Goal: Information Seeking & Learning: Understand process/instructions

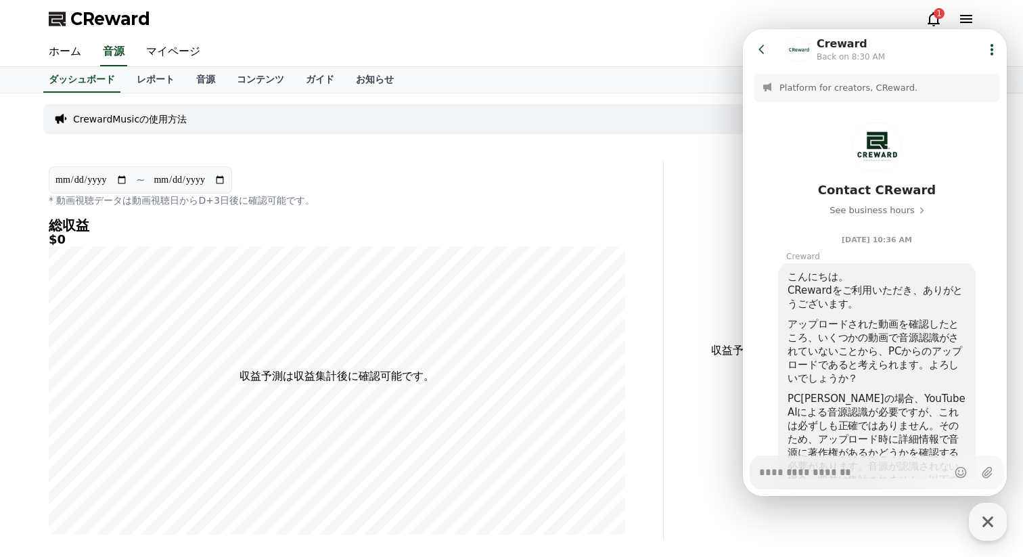
scroll to position [320, 0]
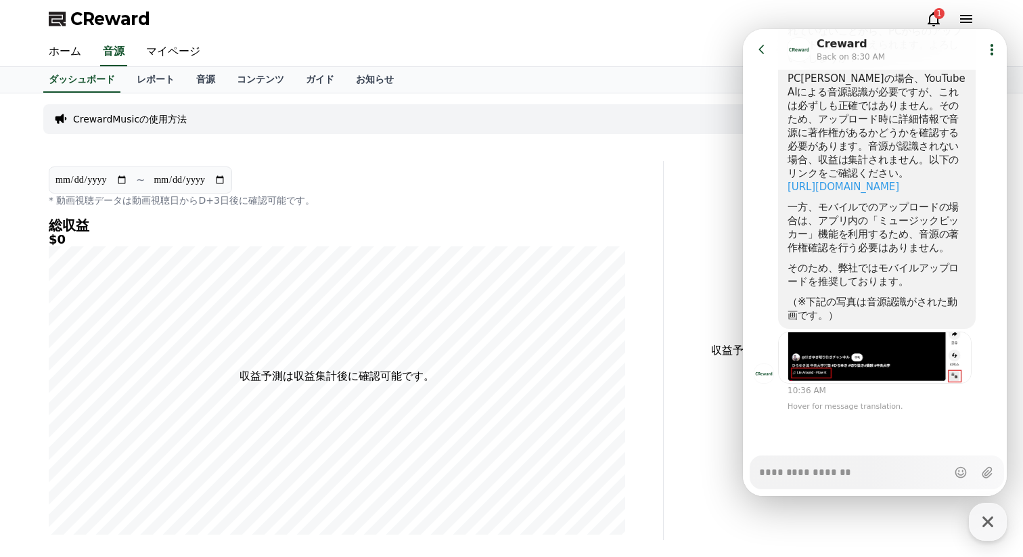
click at [367, 208] on div "**********" at bounding box center [336, 350] width 587 height 379
click at [762, 51] on icon at bounding box center [762, 50] width 14 height 14
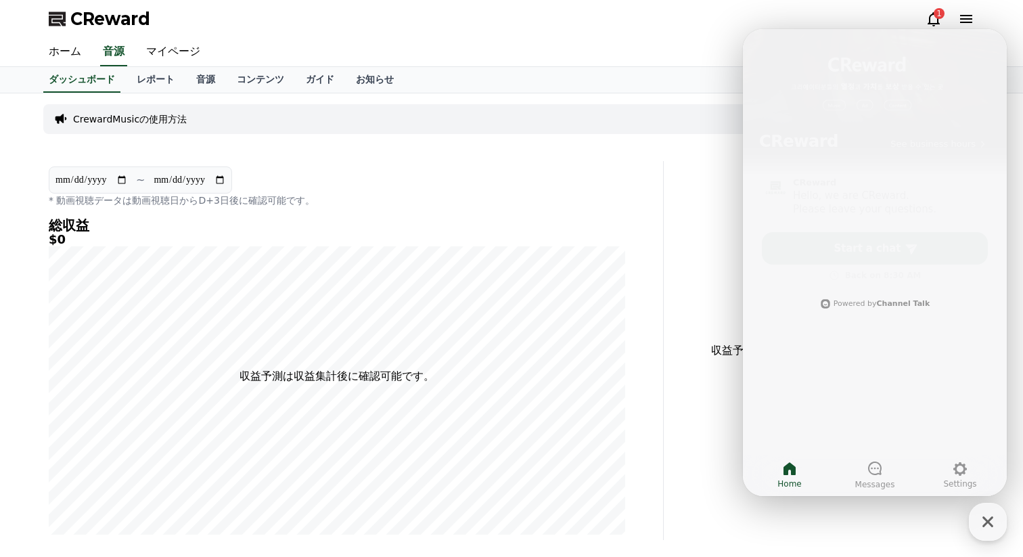
click at [790, 467] on icon at bounding box center [789, 468] width 12 height 13
click at [877, 475] on icon at bounding box center [874, 468] width 16 height 16
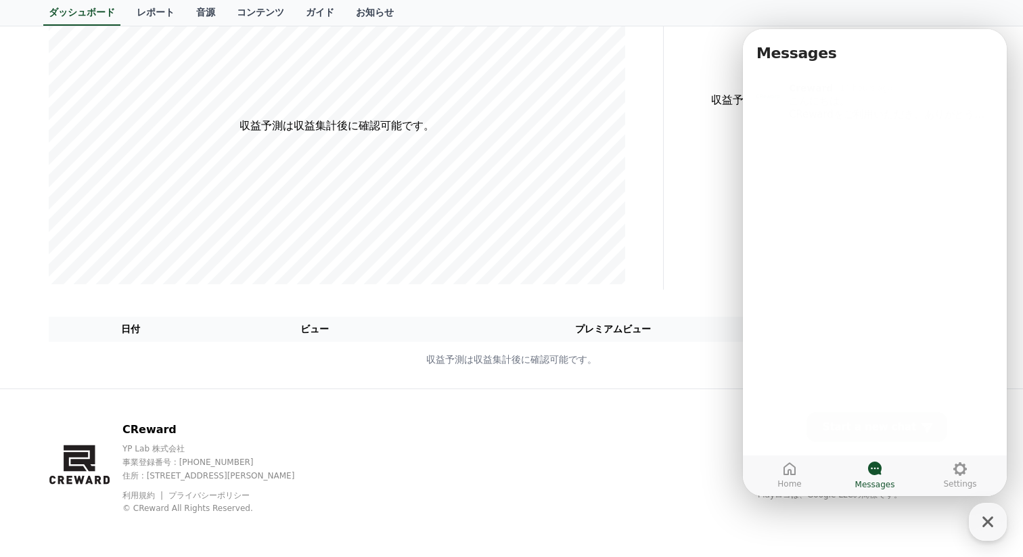
scroll to position [0, 0]
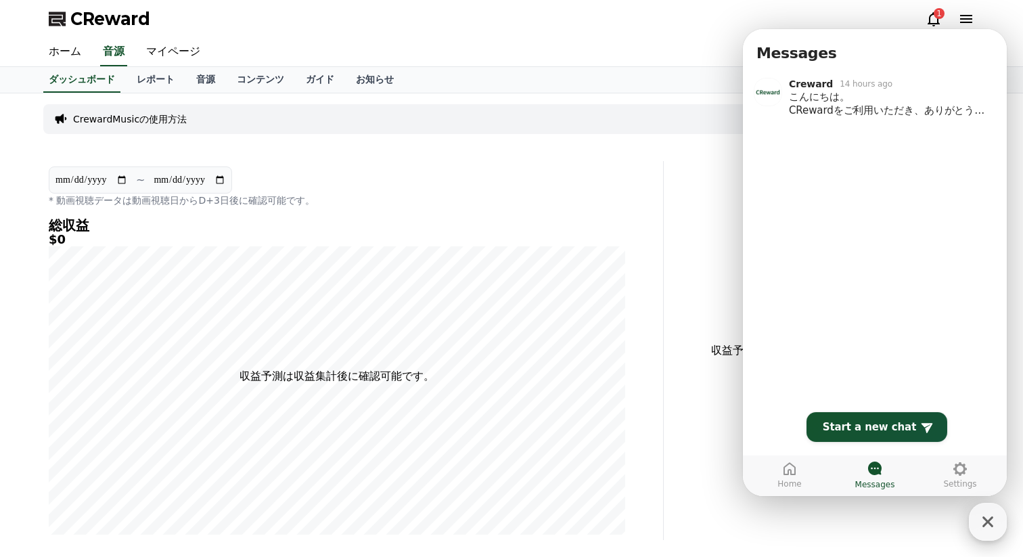
click at [983, 529] on icon "button" at bounding box center [987, 521] width 24 height 24
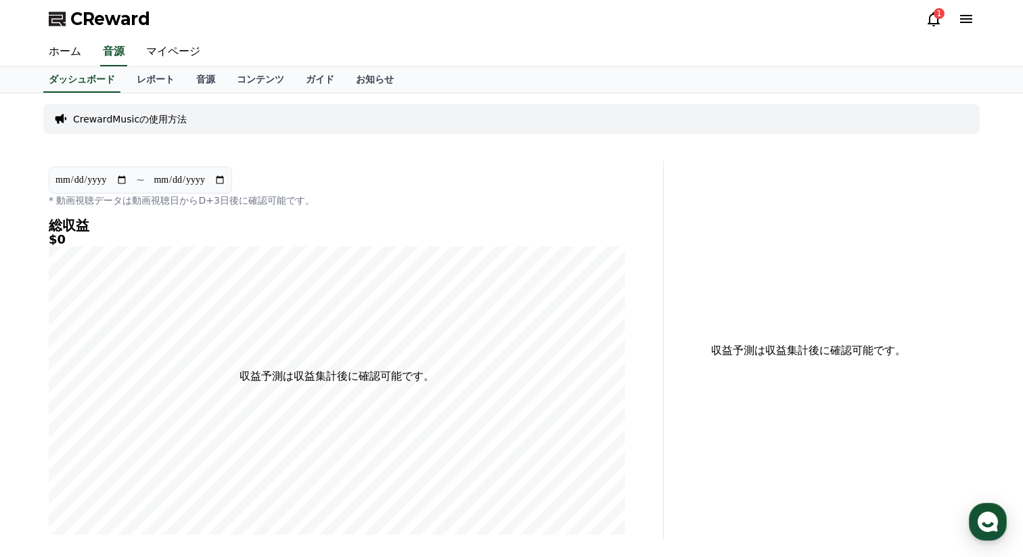
click at [933, 17] on icon at bounding box center [933, 19] width 16 height 16
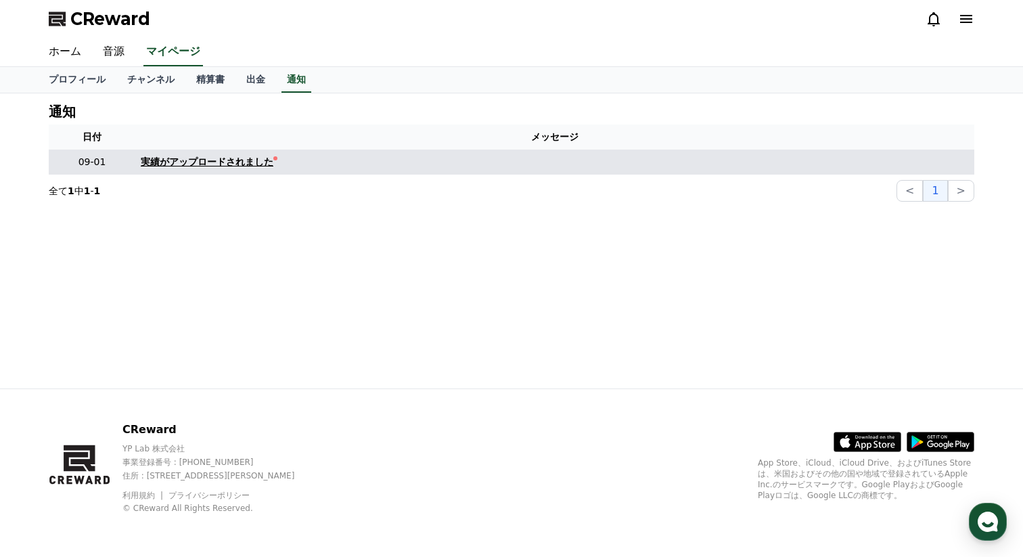
click at [263, 160] on div "実績がアップロードされました" at bounding box center [207, 162] width 133 height 14
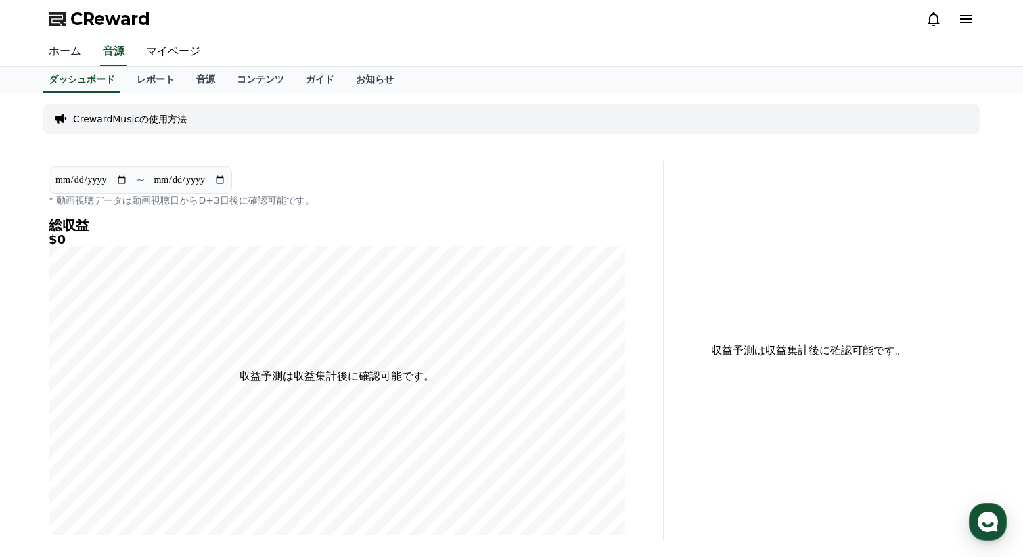
click at [74, 49] on link "ホーム" at bounding box center [65, 52] width 54 height 28
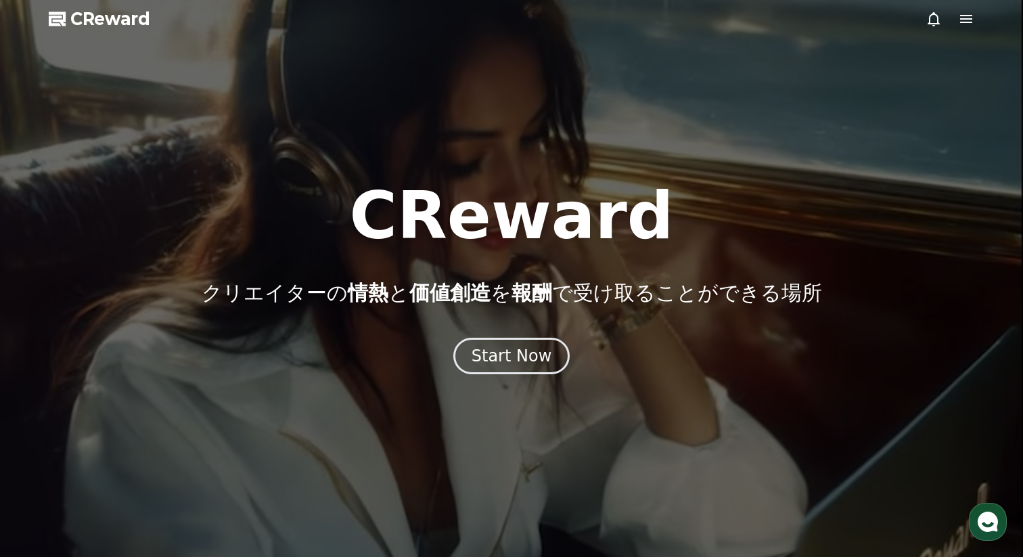
click at [962, 23] on icon at bounding box center [966, 19] width 16 height 16
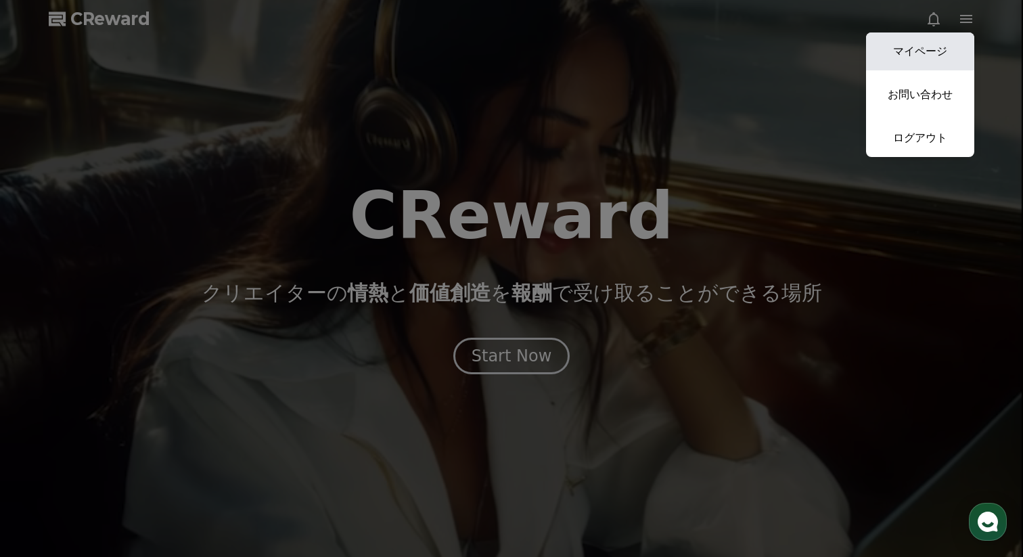
click at [944, 57] on link "マイページ" at bounding box center [920, 51] width 108 height 38
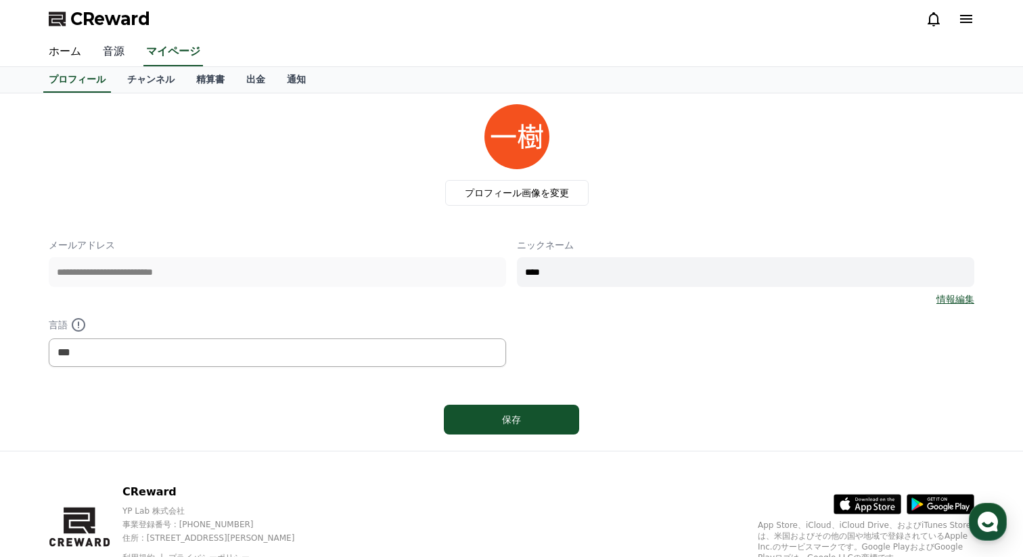
click at [115, 41] on link "音源" at bounding box center [113, 52] width 43 height 28
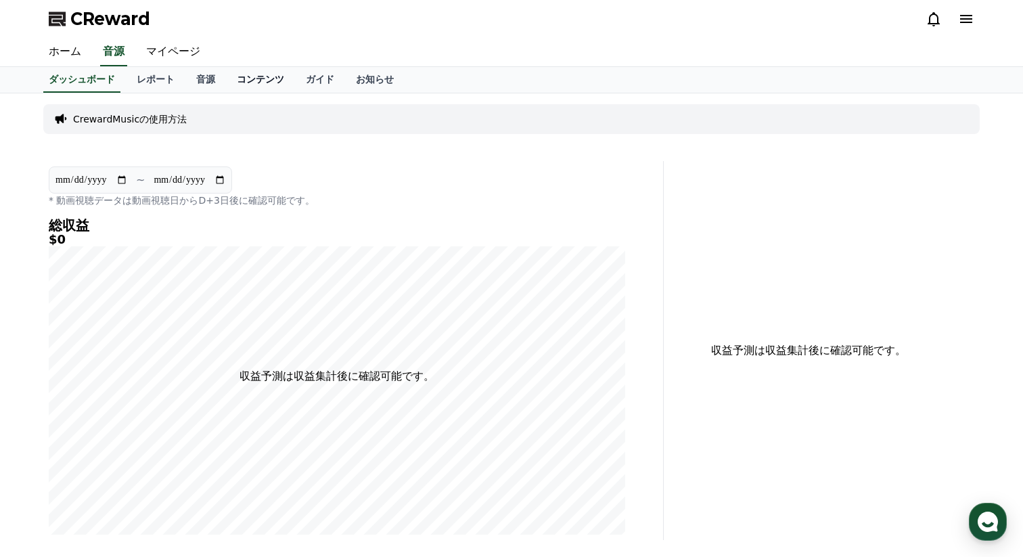
click at [266, 80] on link "コンテンツ" at bounding box center [260, 80] width 69 height 26
click at [208, 77] on link "音源" at bounding box center [205, 80] width 41 height 26
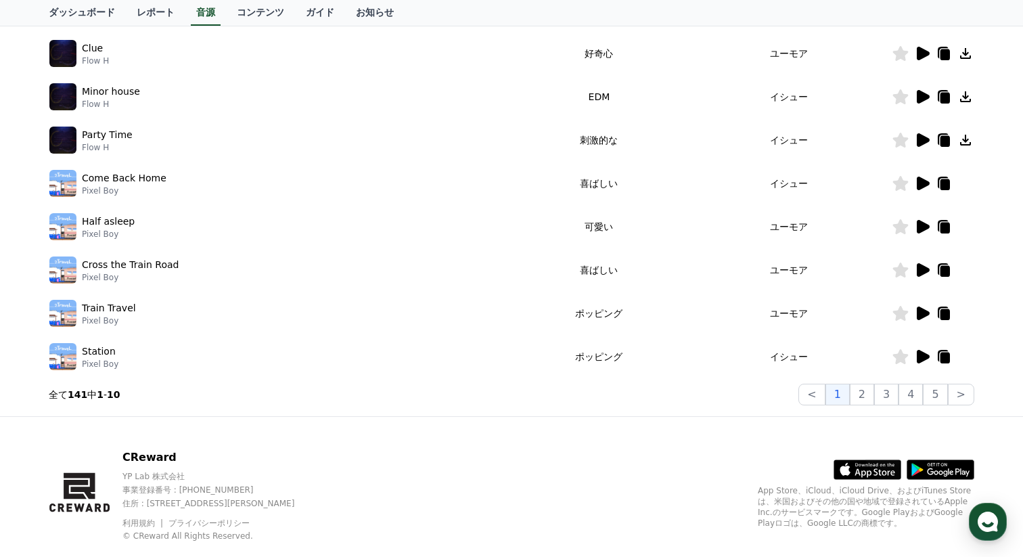
scroll to position [356, 0]
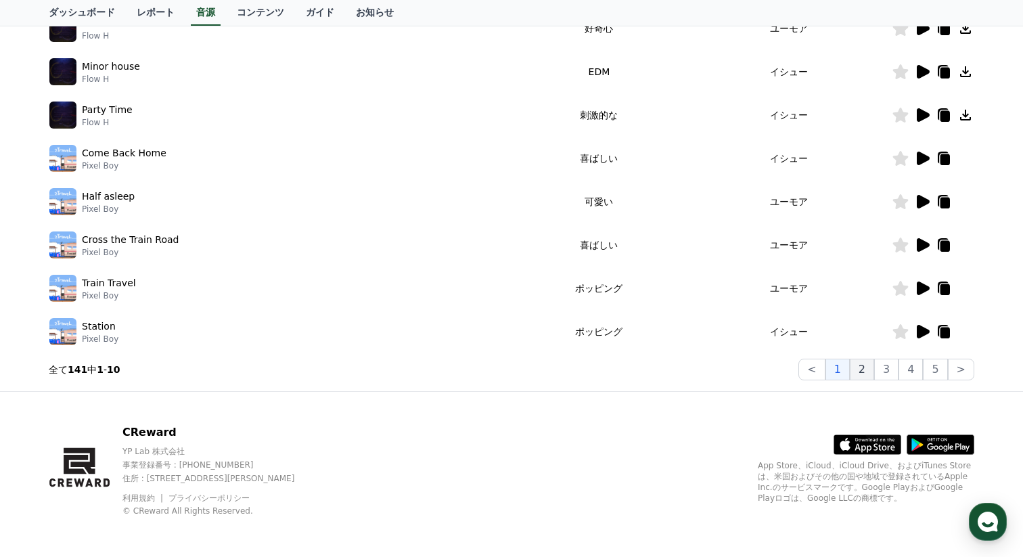
click at [874, 373] on button "2" at bounding box center [886, 369] width 24 height 22
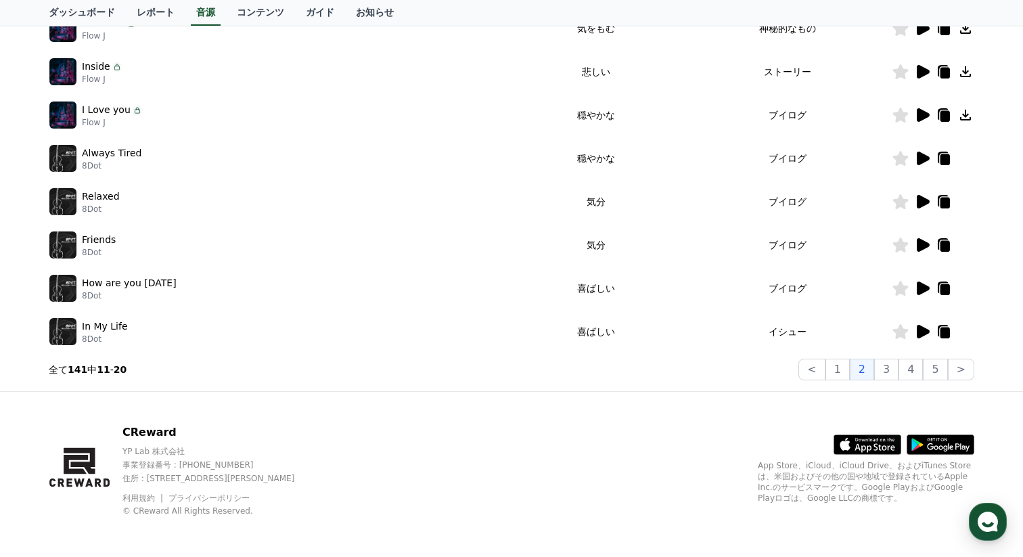
click at [920, 331] on icon at bounding box center [922, 332] width 13 height 14
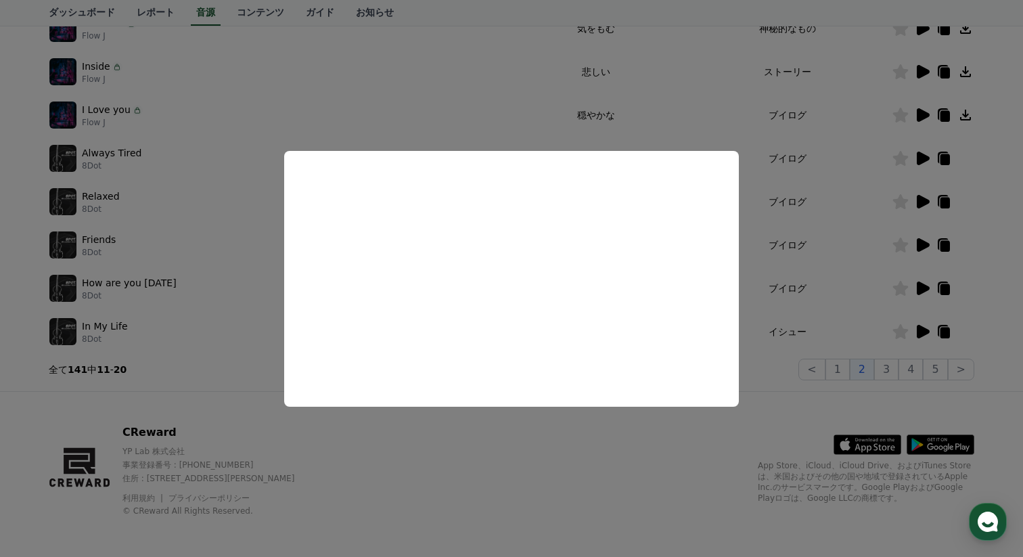
click at [229, 305] on button "close modal" at bounding box center [511, 278] width 1023 height 557
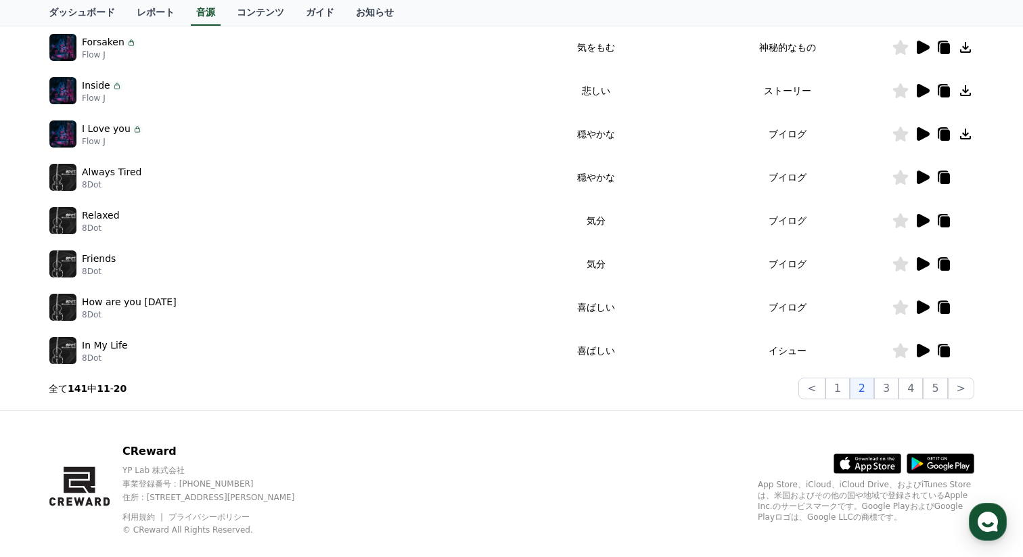
scroll to position [352, 0]
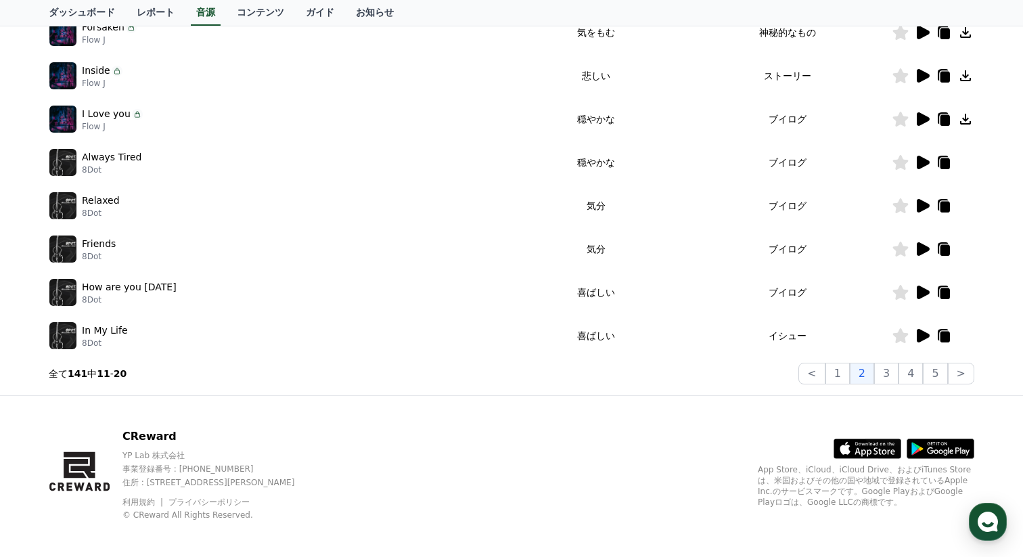
click at [925, 162] on icon at bounding box center [922, 163] width 13 height 14
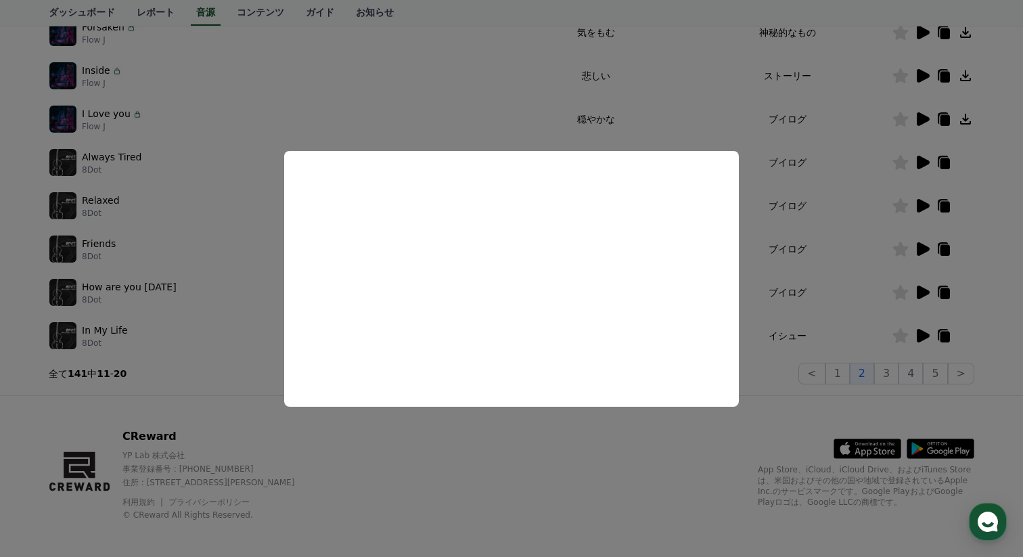
click at [477, 94] on button "close modal" at bounding box center [511, 278] width 1023 height 557
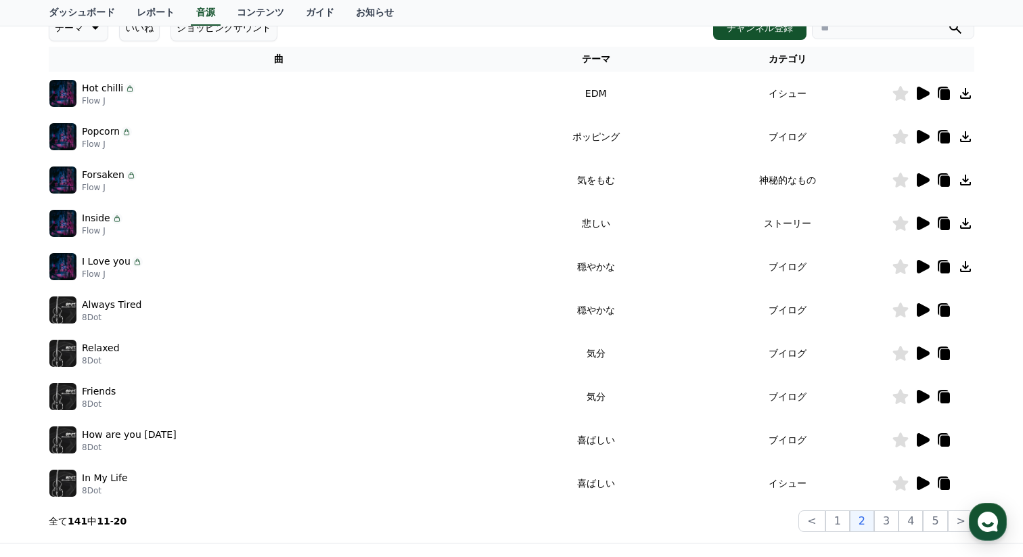
scroll to position [359, 0]
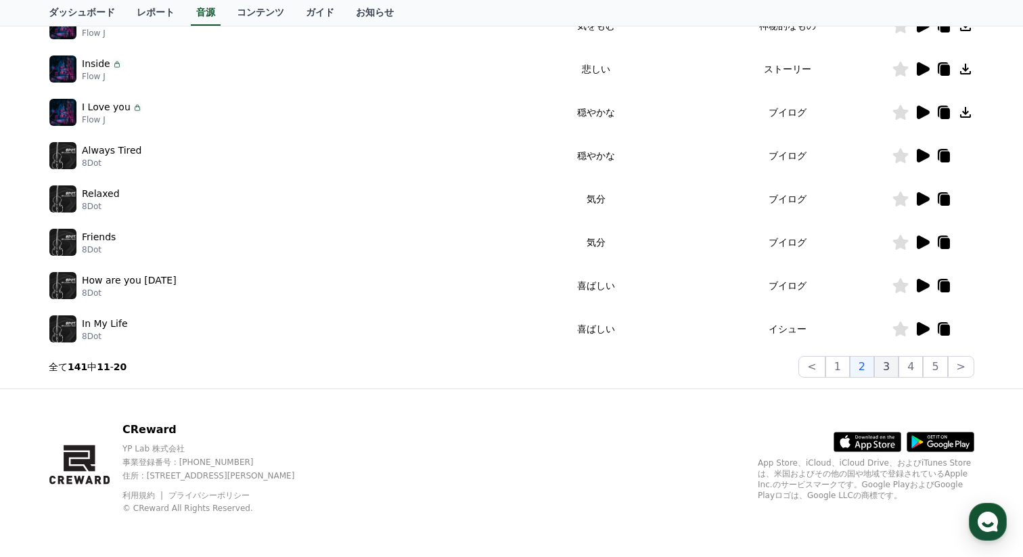
click at [923, 365] on button "3" at bounding box center [935, 367] width 24 height 22
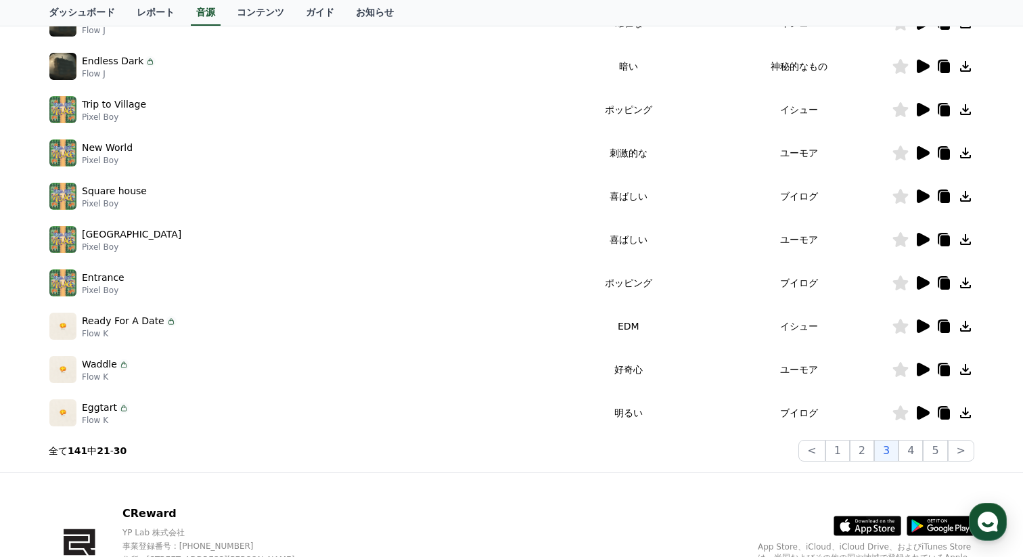
scroll to position [359, 0]
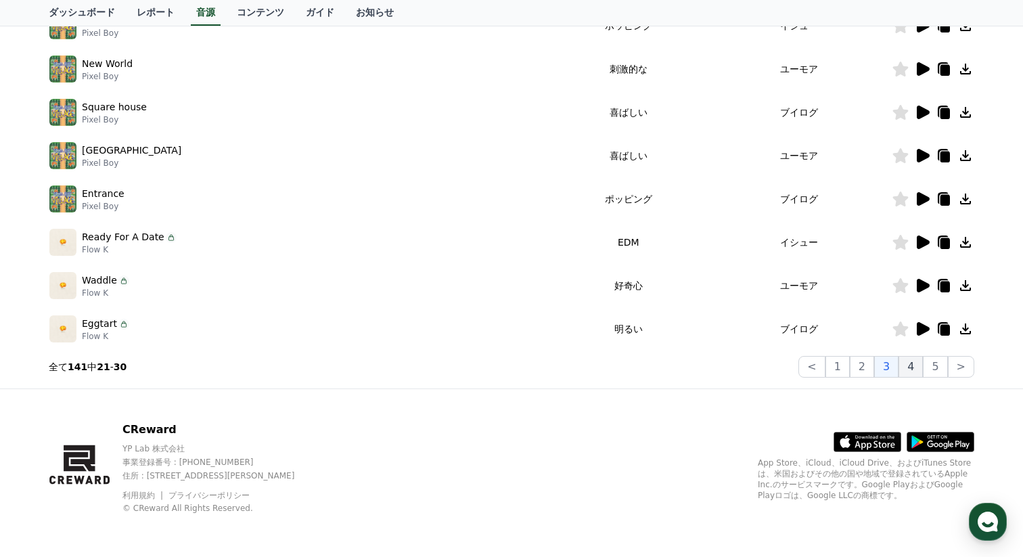
click at [918, 367] on button "4" at bounding box center [910, 367] width 24 height 22
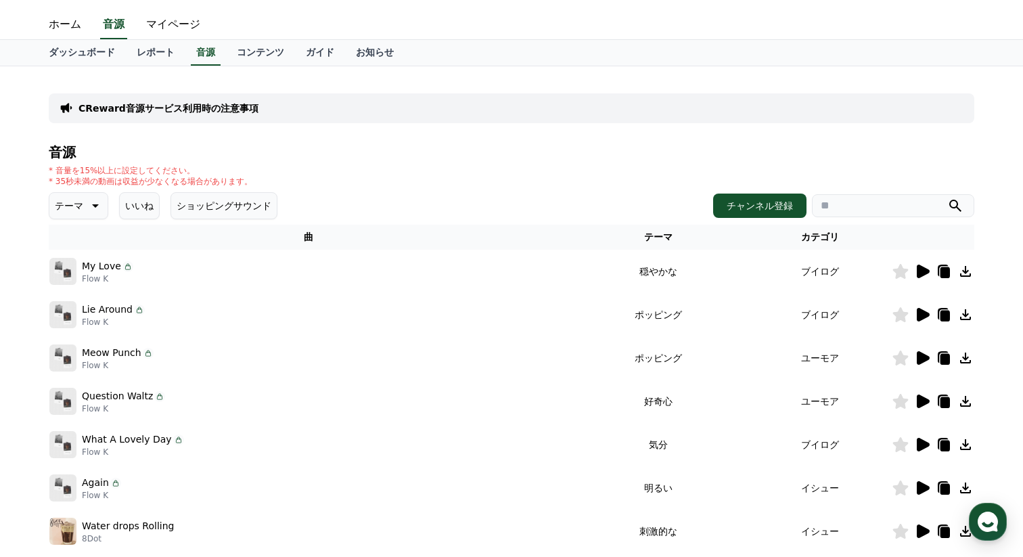
scroll to position [181, 0]
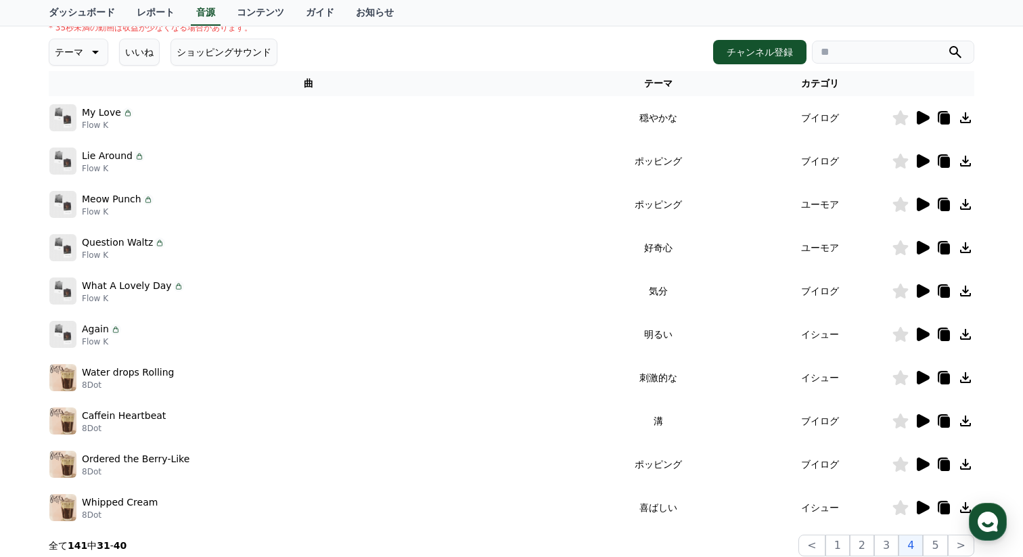
click at [924, 117] on icon at bounding box center [922, 118] width 13 height 14
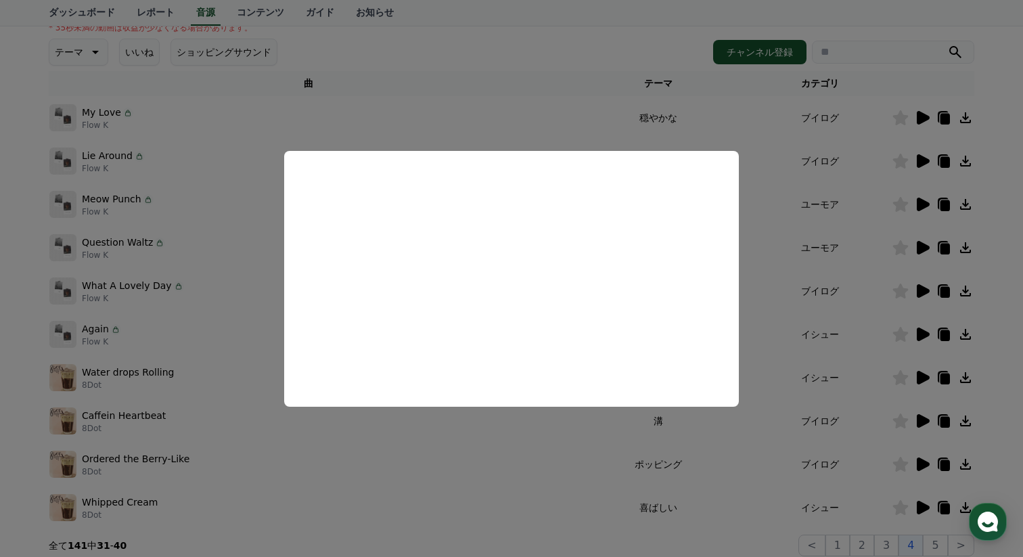
click at [847, 160] on button "close modal" at bounding box center [511, 278] width 1023 height 557
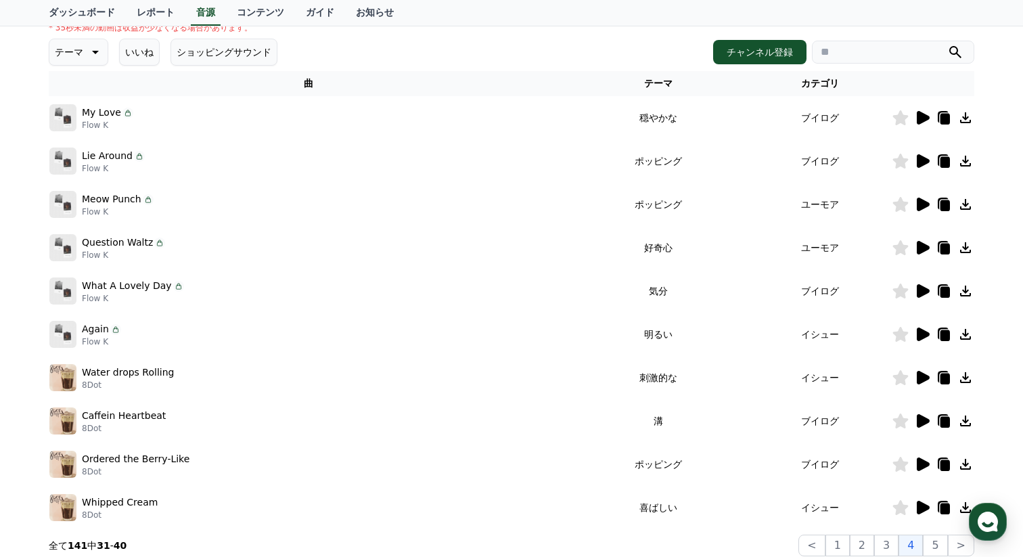
click at [922, 158] on icon at bounding box center [922, 161] width 13 height 14
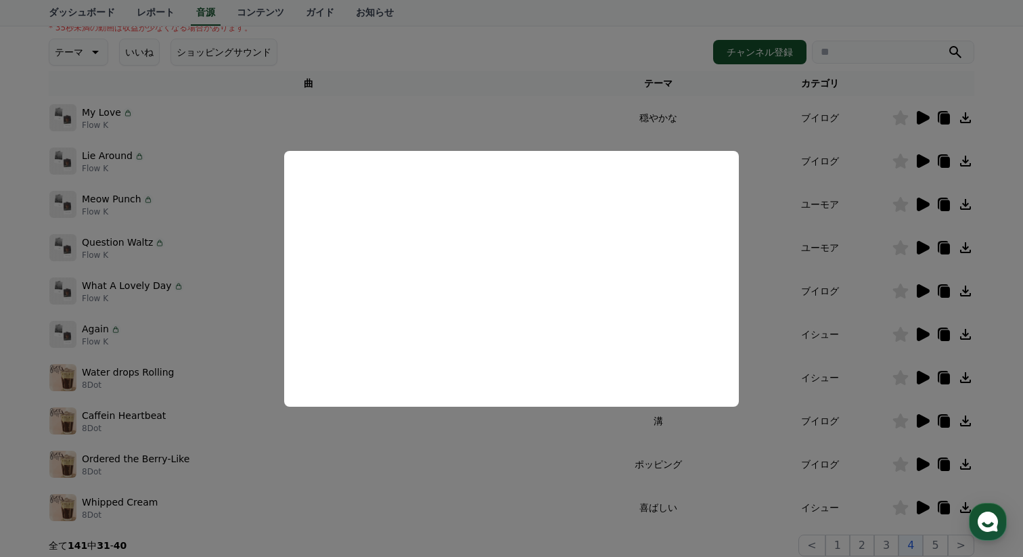
click at [490, 95] on button "close modal" at bounding box center [511, 278] width 1023 height 557
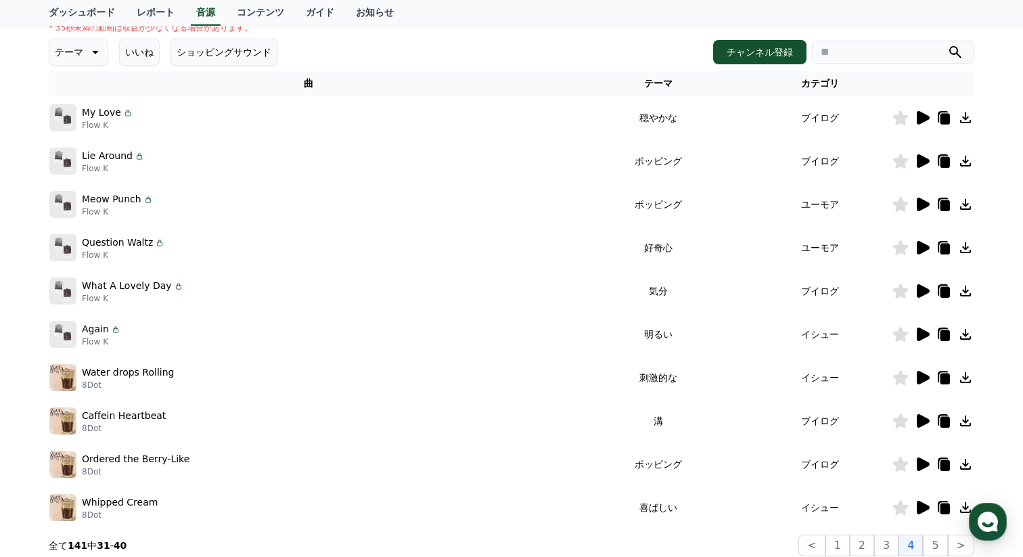
click at [921, 204] on icon at bounding box center [922, 204] width 13 height 14
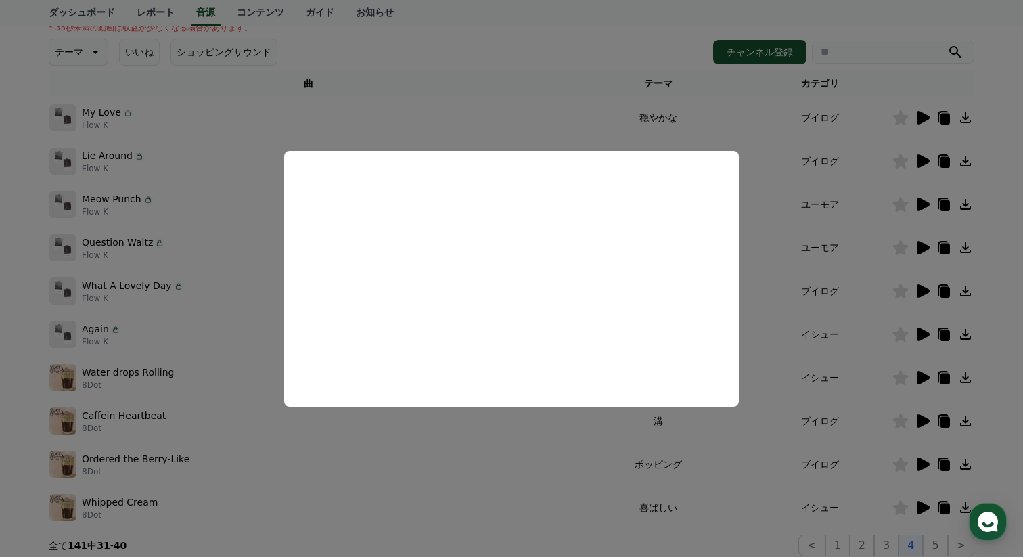
click at [551, 130] on button "close modal" at bounding box center [511, 278] width 1023 height 557
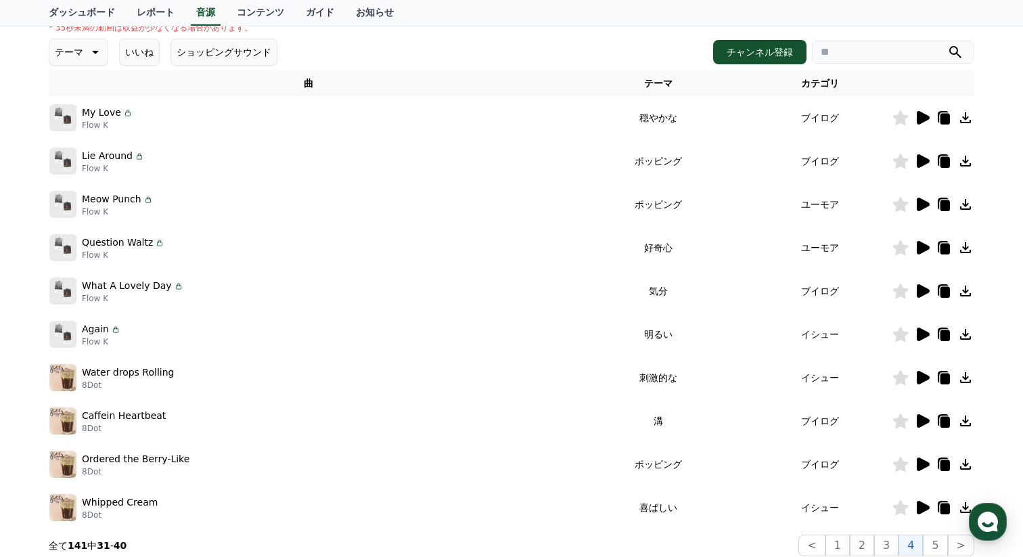
click at [920, 248] on icon at bounding box center [922, 248] width 13 height 14
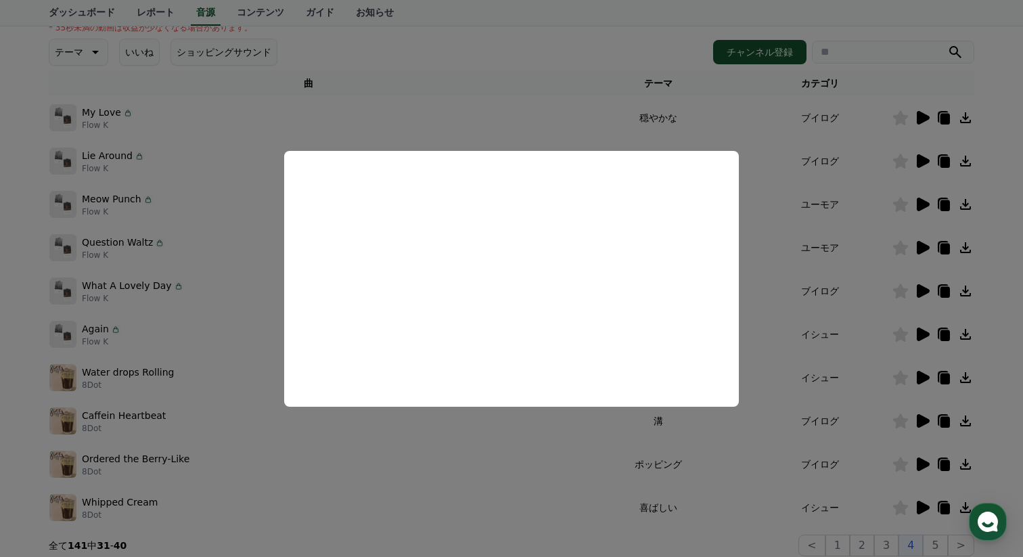
click at [500, 453] on button "close modal" at bounding box center [511, 278] width 1023 height 557
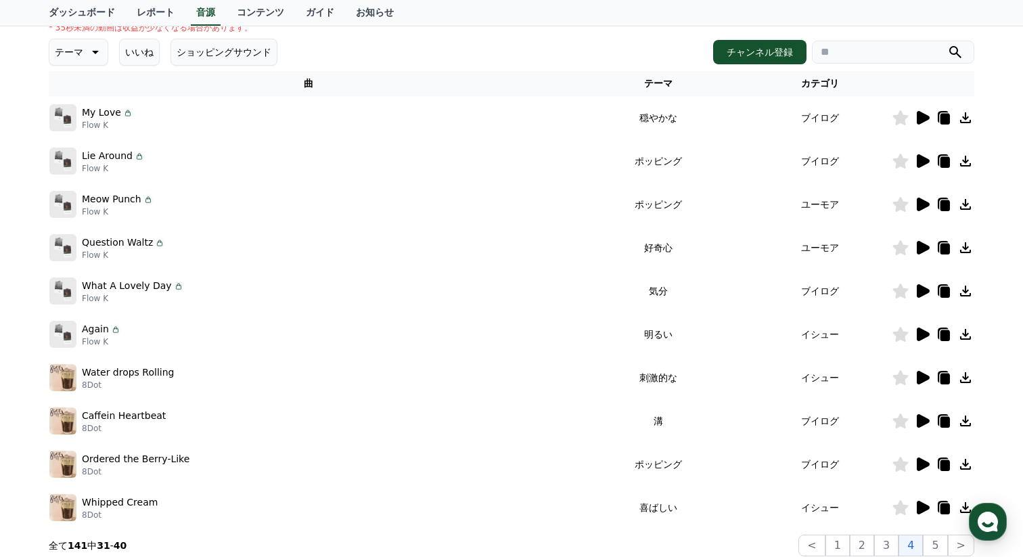
click at [923, 288] on icon at bounding box center [922, 291] width 13 height 14
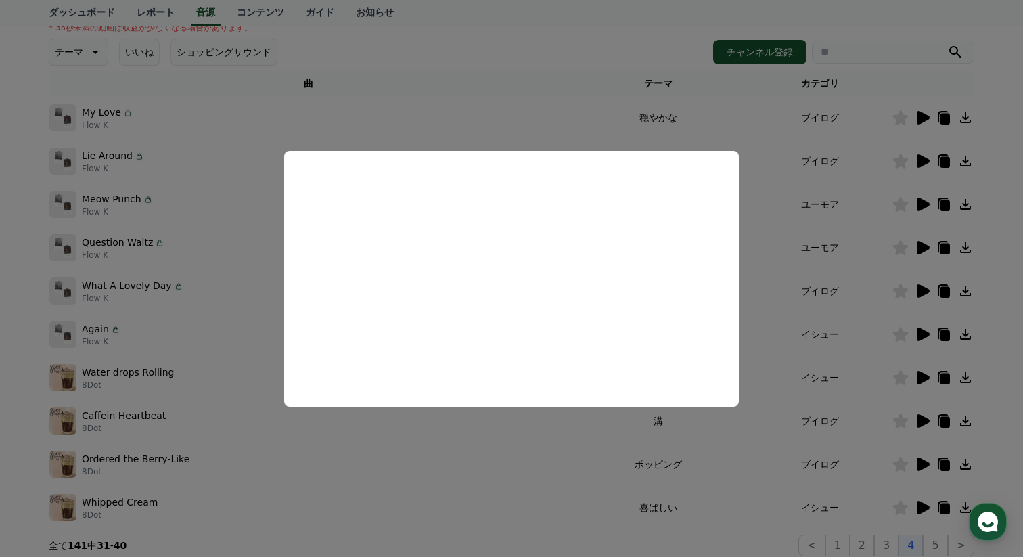
click at [390, 436] on button "close modal" at bounding box center [511, 278] width 1023 height 557
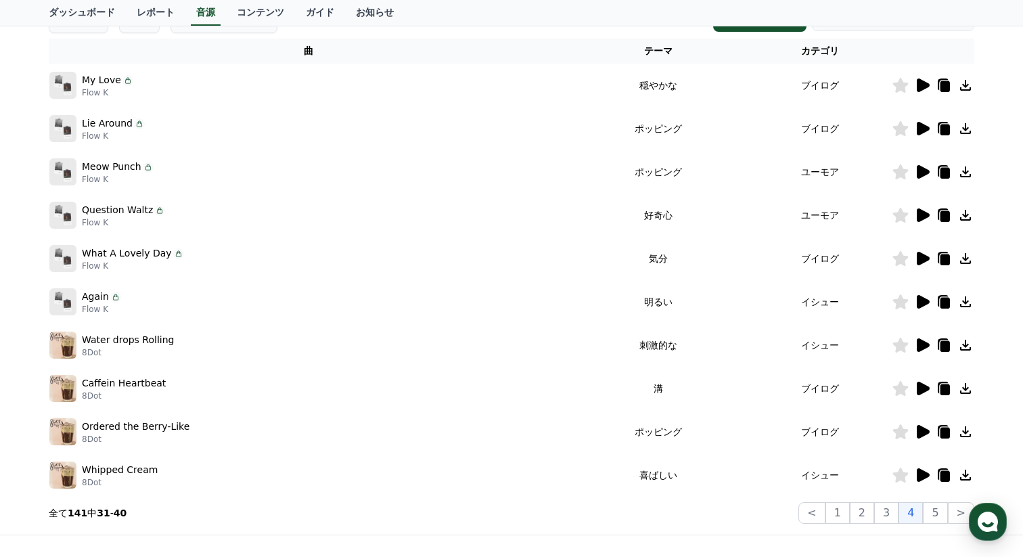
scroll to position [276, 0]
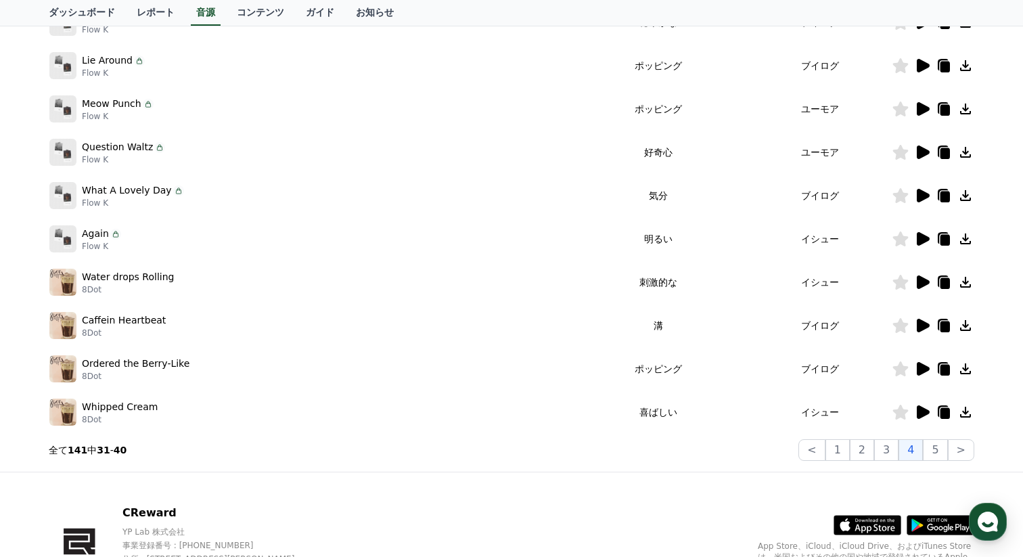
click at [917, 281] on icon at bounding box center [922, 282] width 13 height 14
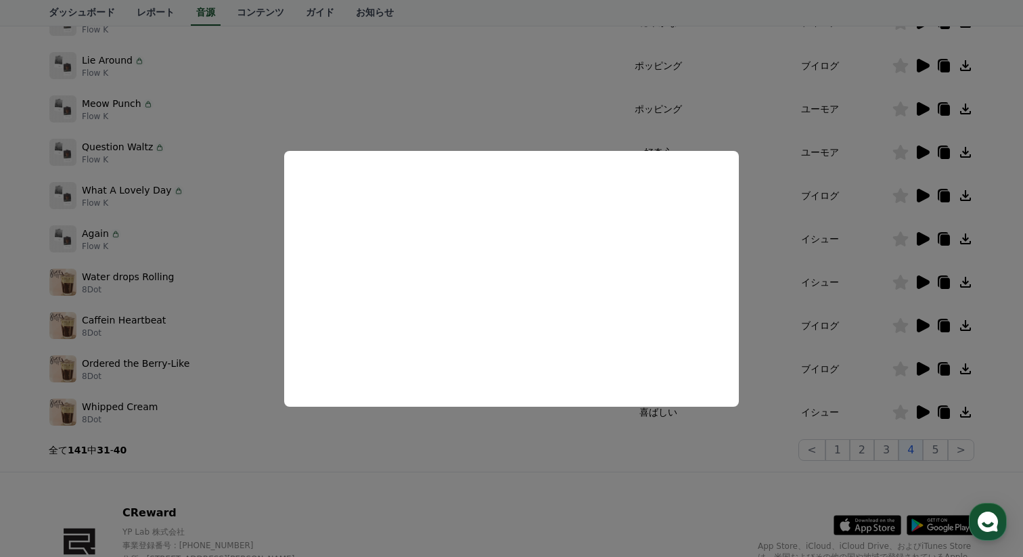
click at [484, 443] on button "close modal" at bounding box center [511, 278] width 1023 height 557
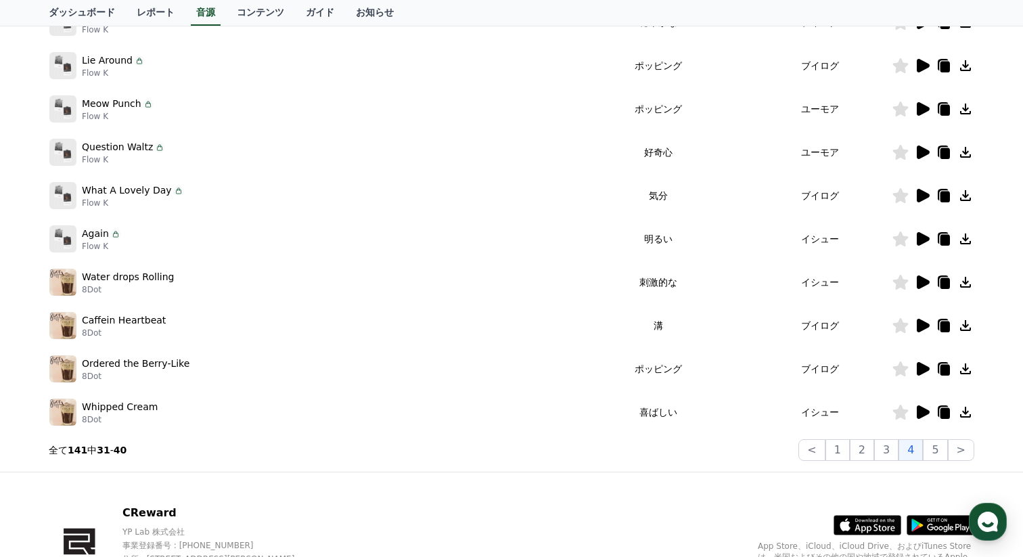
click at [921, 326] on icon at bounding box center [922, 326] width 13 height 14
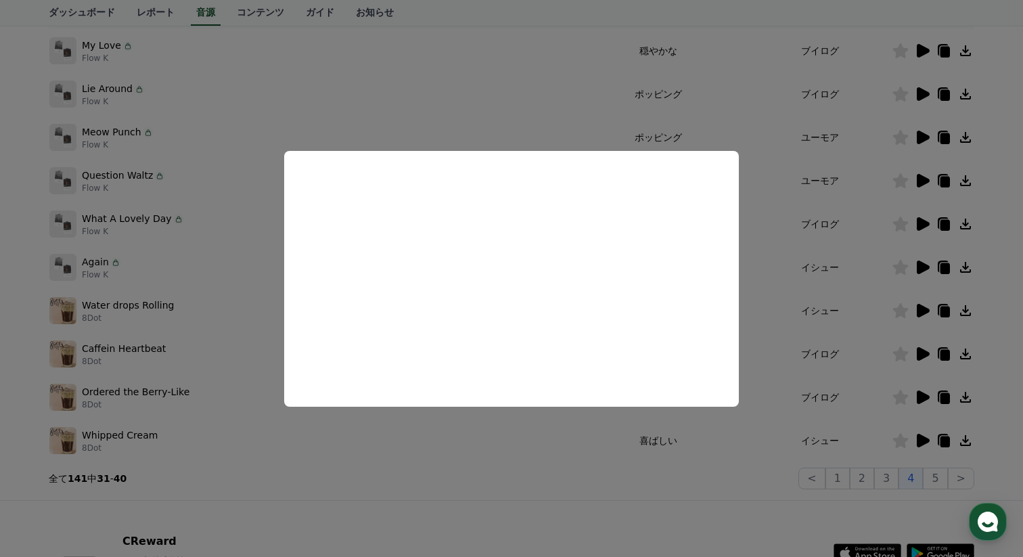
scroll to position [256, 0]
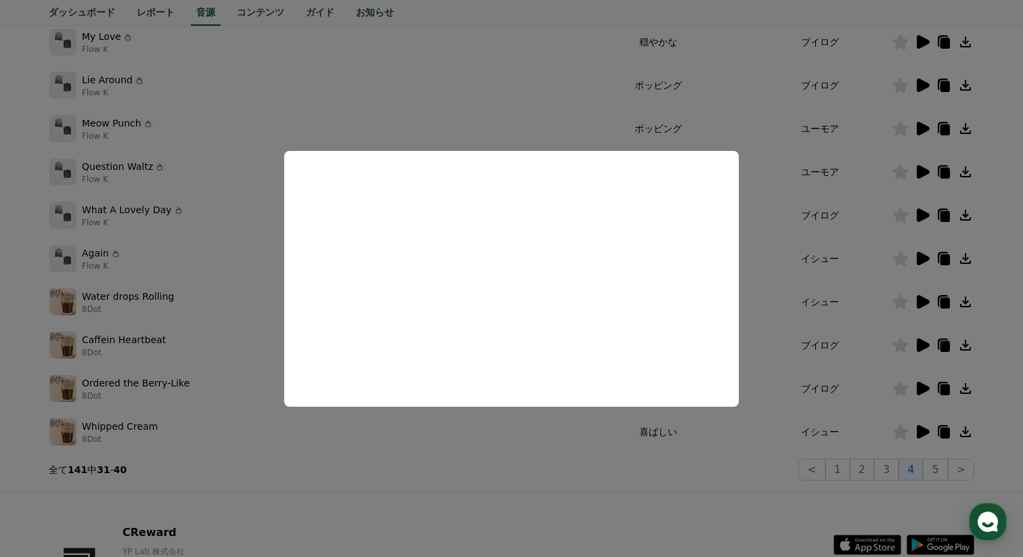
click at [229, 354] on button "close modal" at bounding box center [511, 278] width 1023 height 557
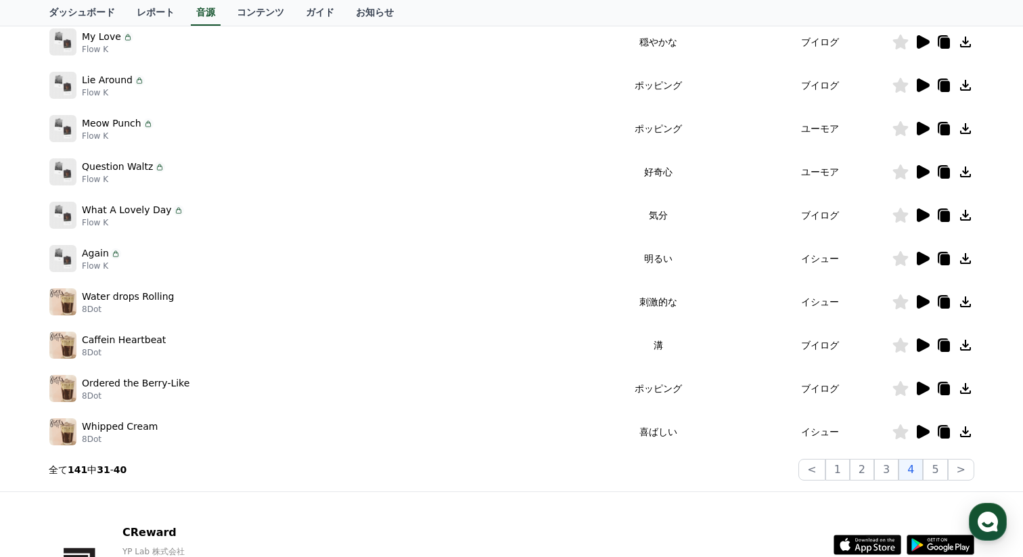
click at [923, 387] on icon at bounding box center [922, 388] width 13 height 14
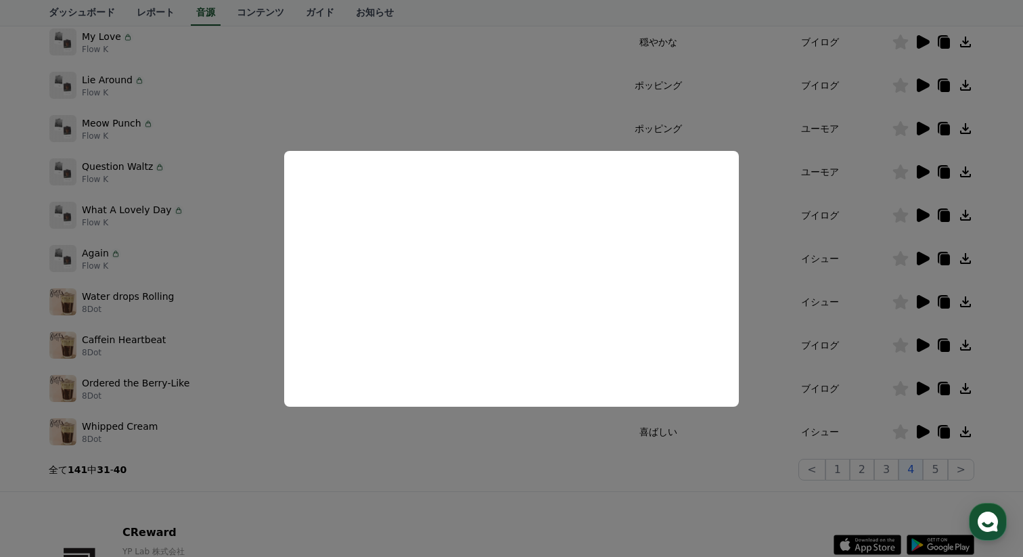
click at [577, 454] on button "close modal" at bounding box center [511, 278] width 1023 height 557
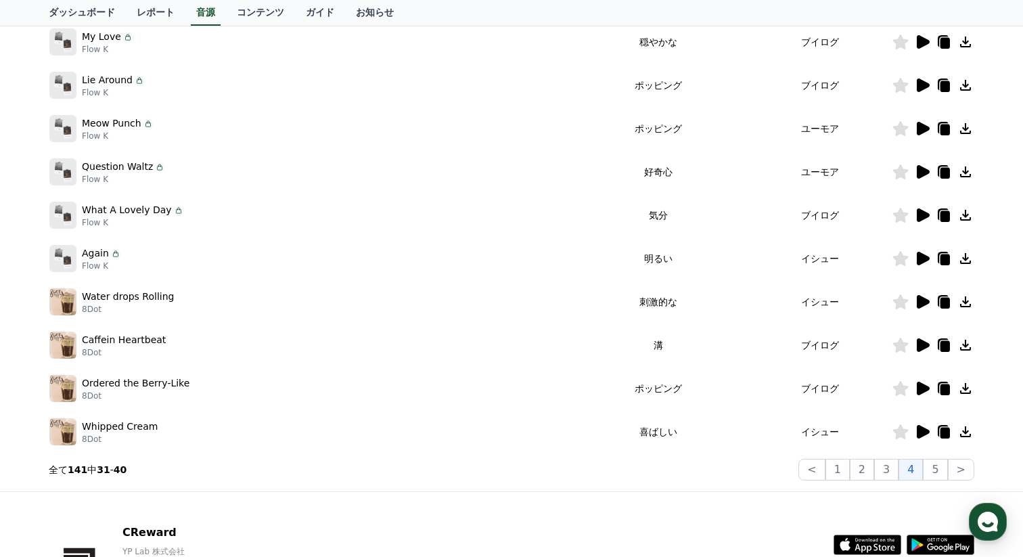
click at [921, 432] on icon at bounding box center [922, 432] width 13 height 14
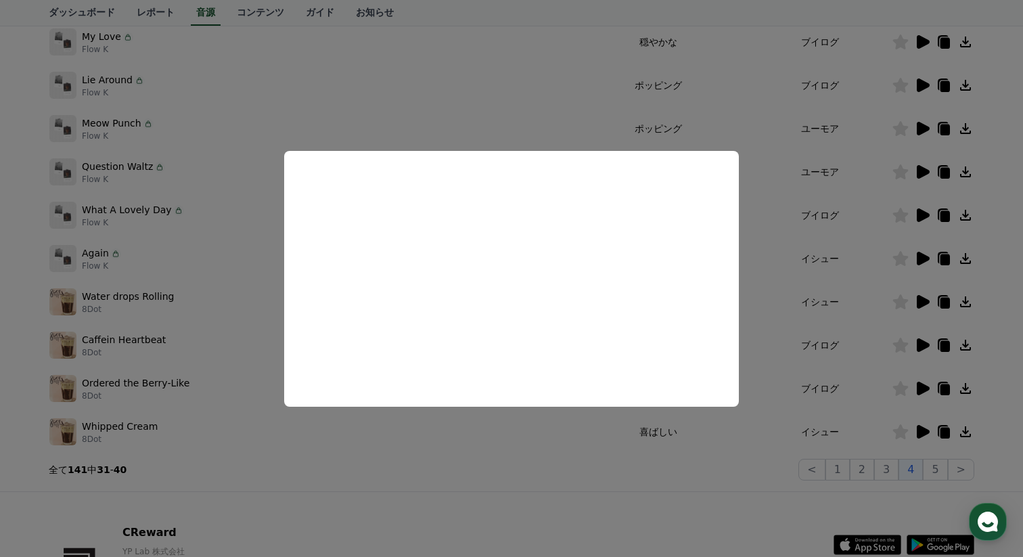
click at [500, 489] on button "close modal" at bounding box center [511, 278] width 1023 height 557
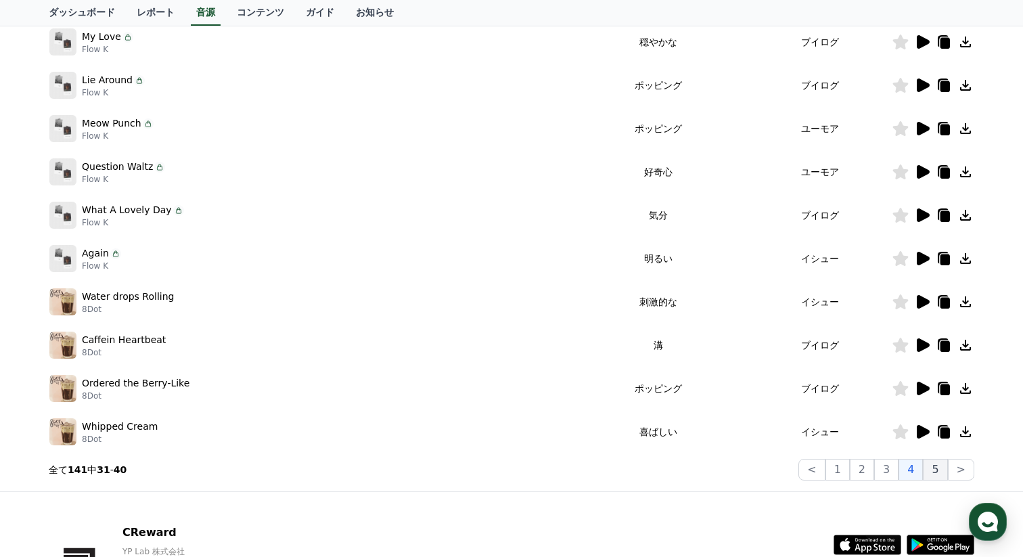
click at [937, 467] on button "5" at bounding box center [935, 470] width 24 height 22
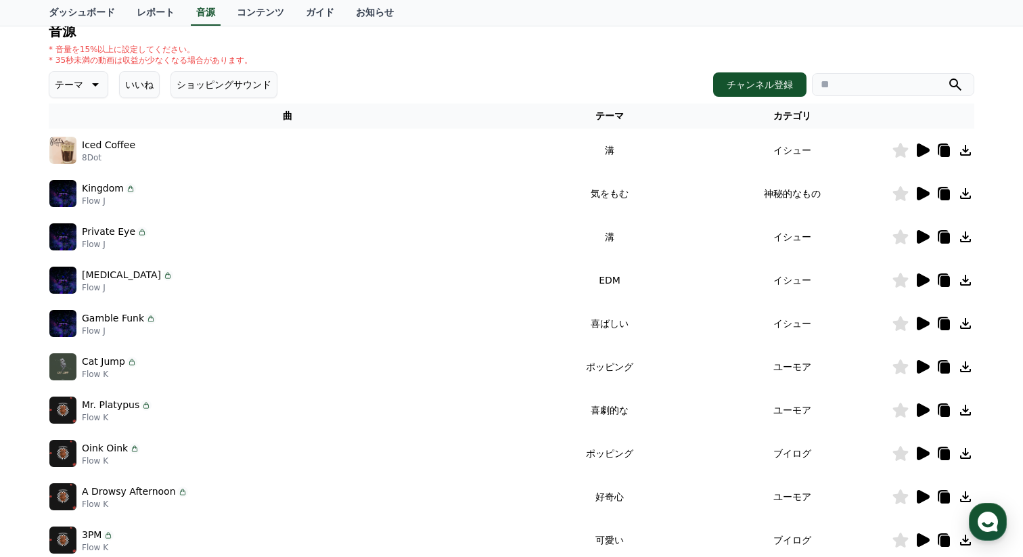
scroll to position [91, 0]
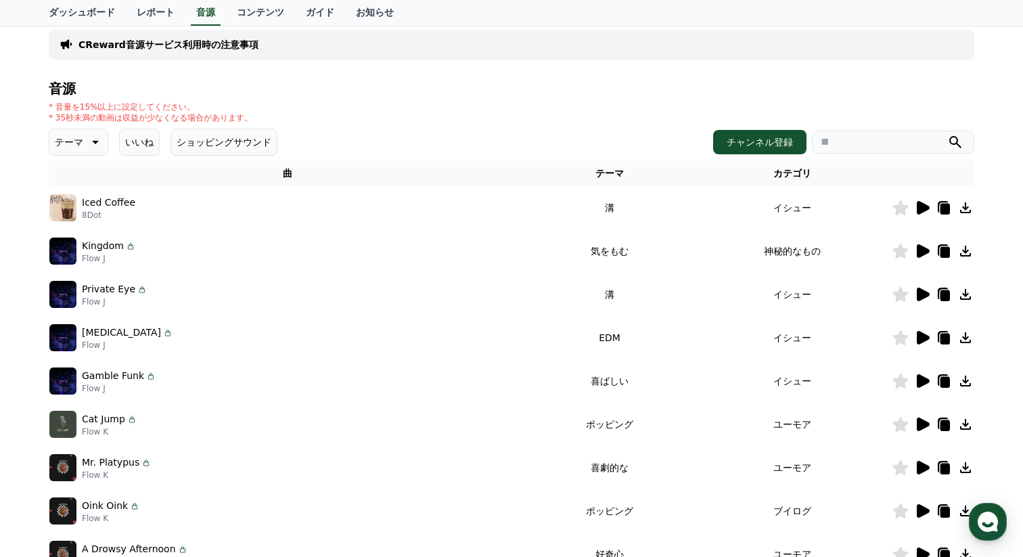
click at [921, 255] on icon at bounding box center [922, 251] width 13 height 14
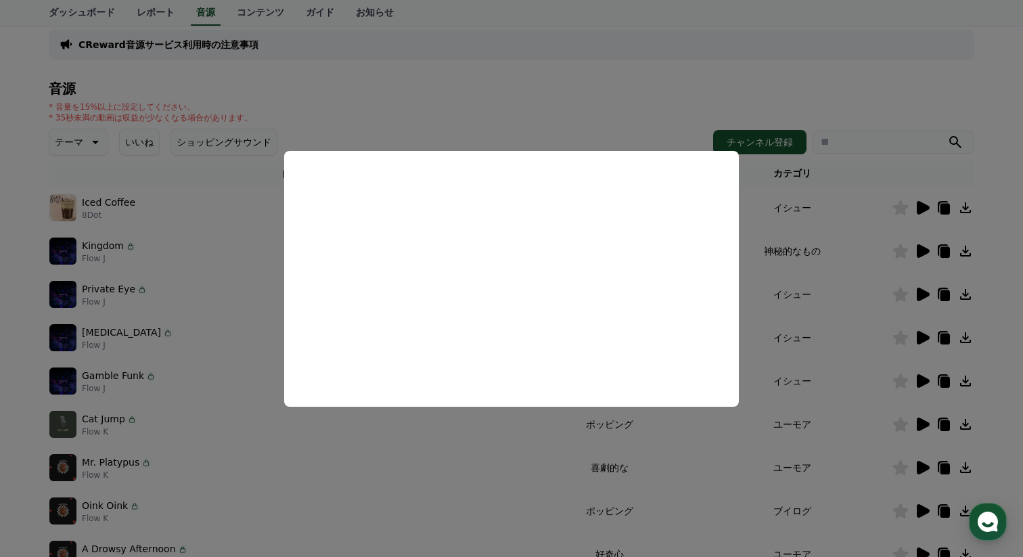
click at [243, 360] on button "close modal" at bounding box center [511, 278] width 1023 height 557
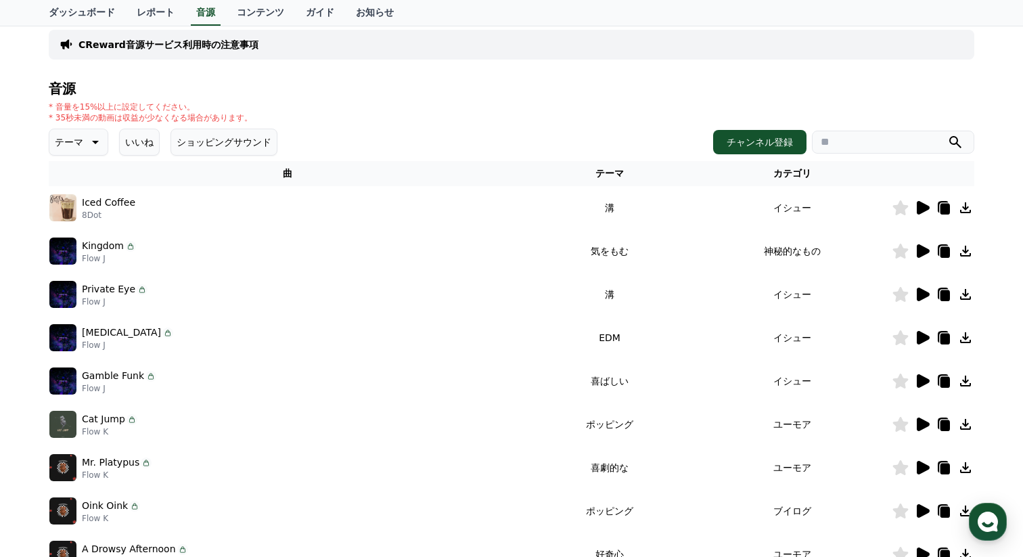
scroll to position [0, 0]
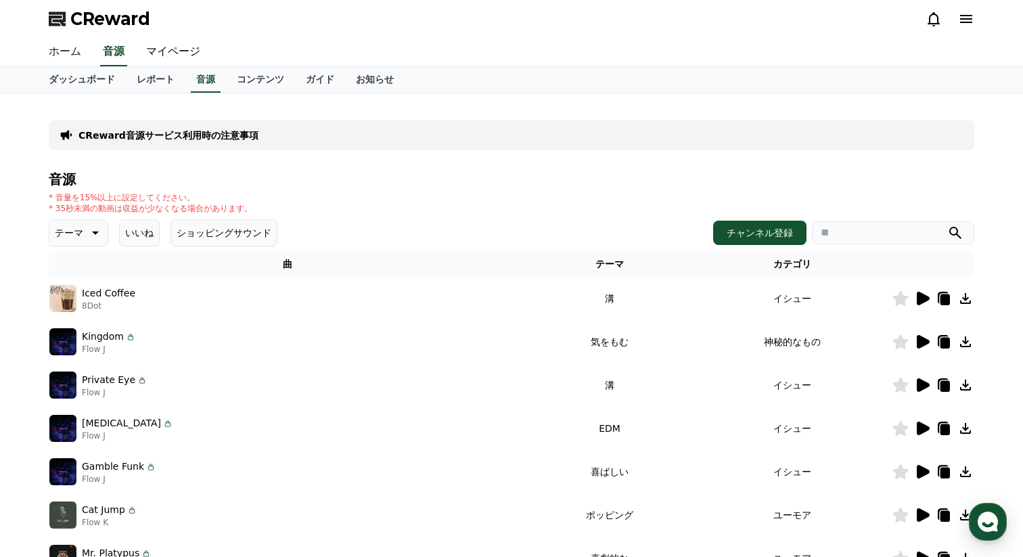
click at [69, 52] on link "ホーム" at bounding box center [65, 52] width 54 height 28
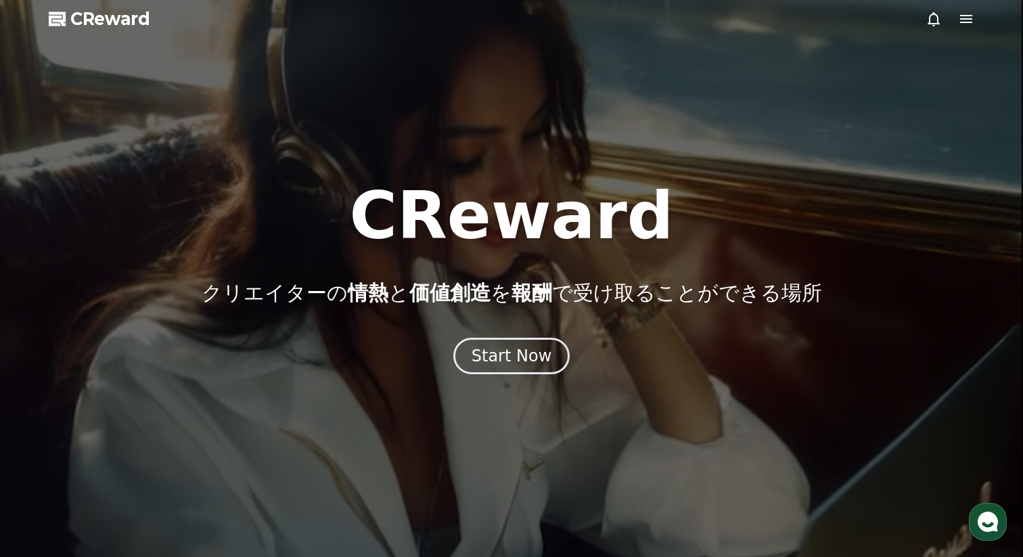
click at [964, 17] on icon at bounding box center [966, 19] width 16 height 16
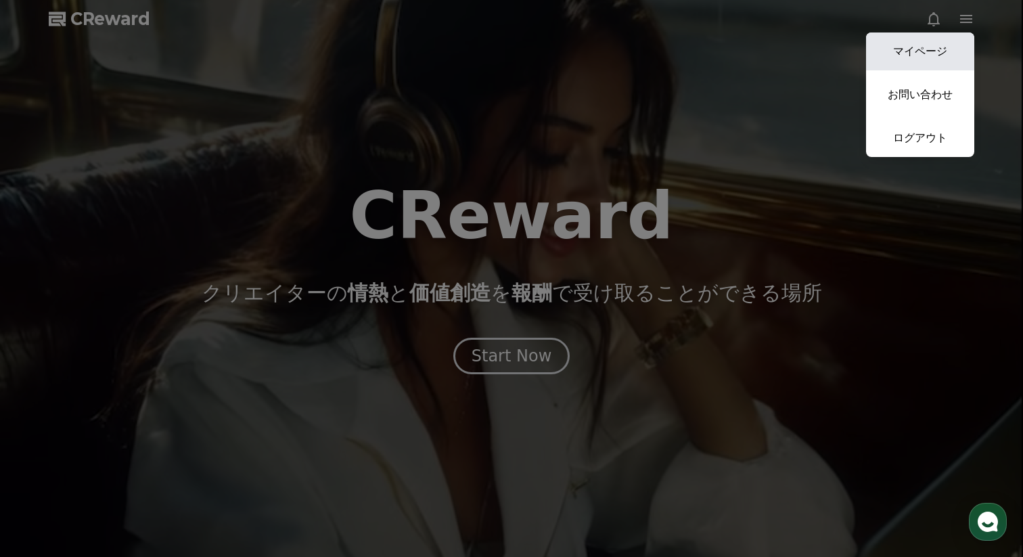
click at [921, 48] on link "マイページ" at bounding box center [920, 51] width 108 height 38
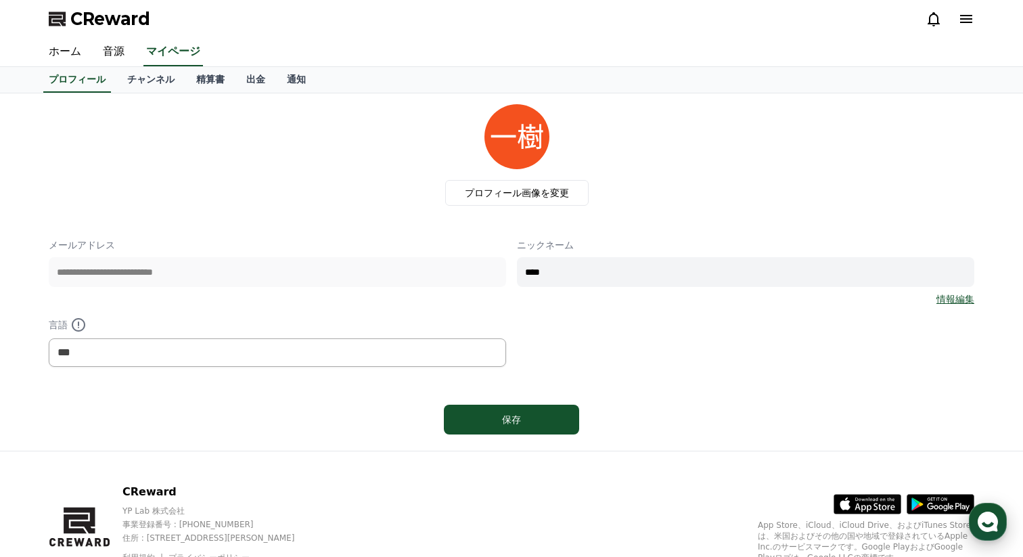
click at [991, 523] on icon "button" at bounding box center [987, 521] width 24 height 24
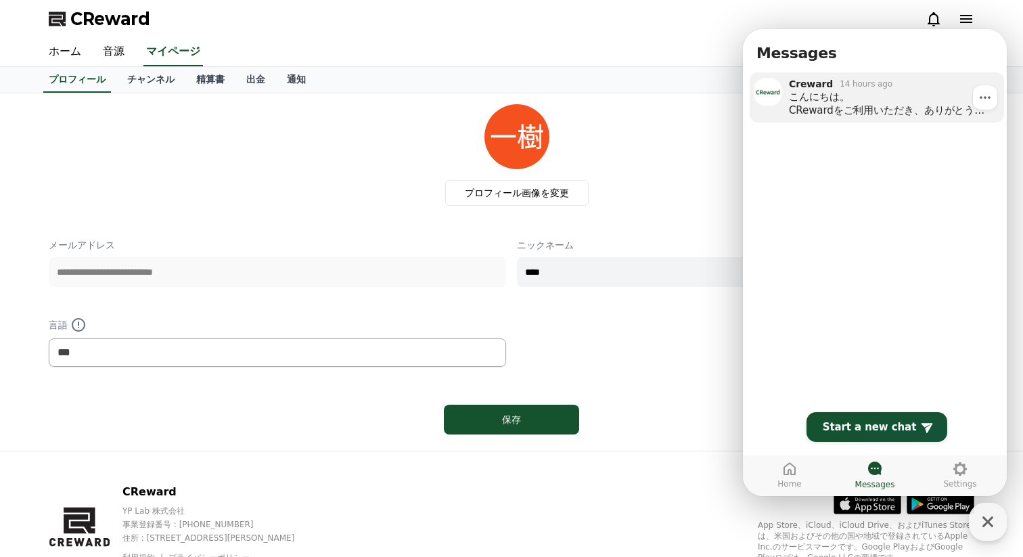
click at [870, 87] on div "14 hours ago" at bounding box center [865, 83] width 53 height 11
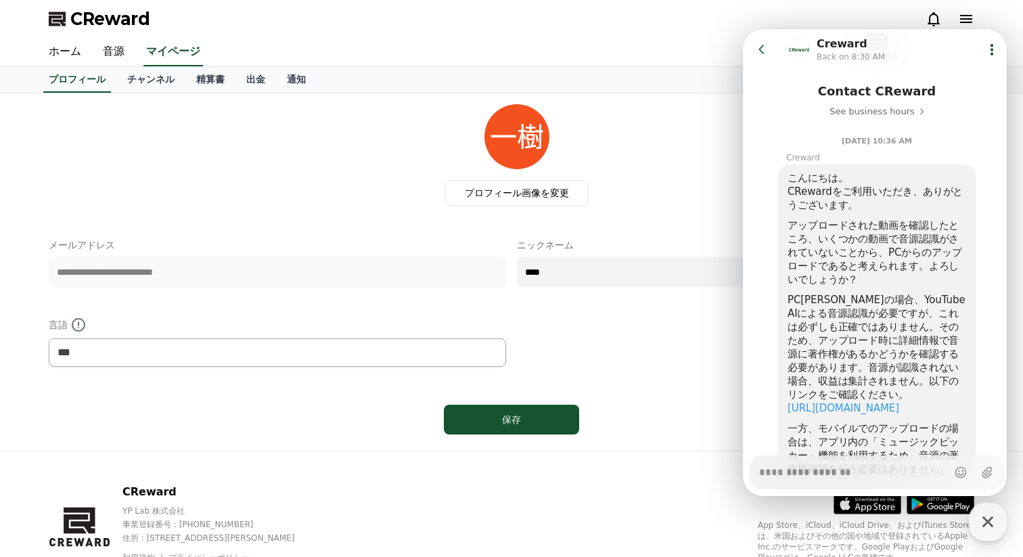
scroll to position [112, 0]
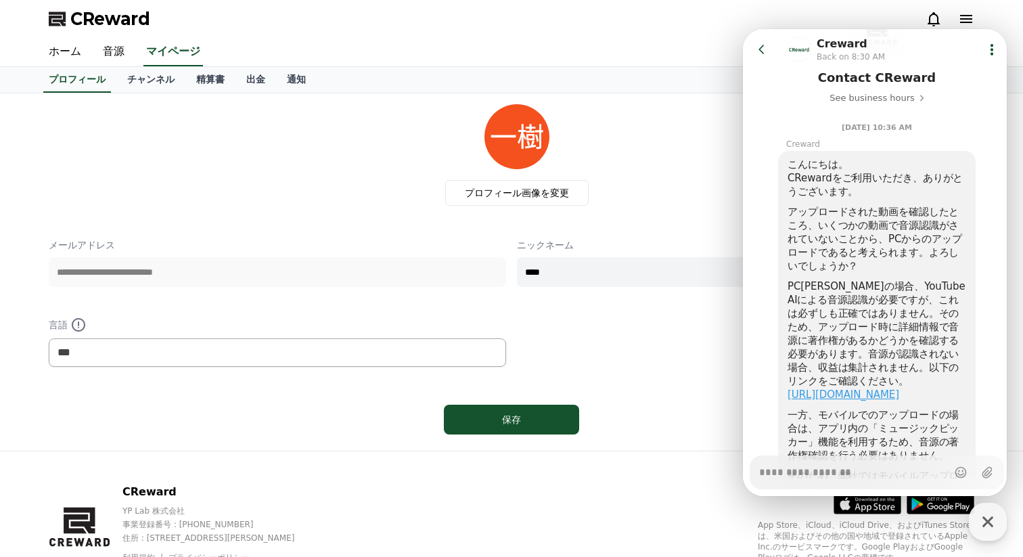
click at [834, 394] on link "https://creward.net/music/guide/pc" at bounding box center [843, 394] width 112 height 12
type textarea "*"
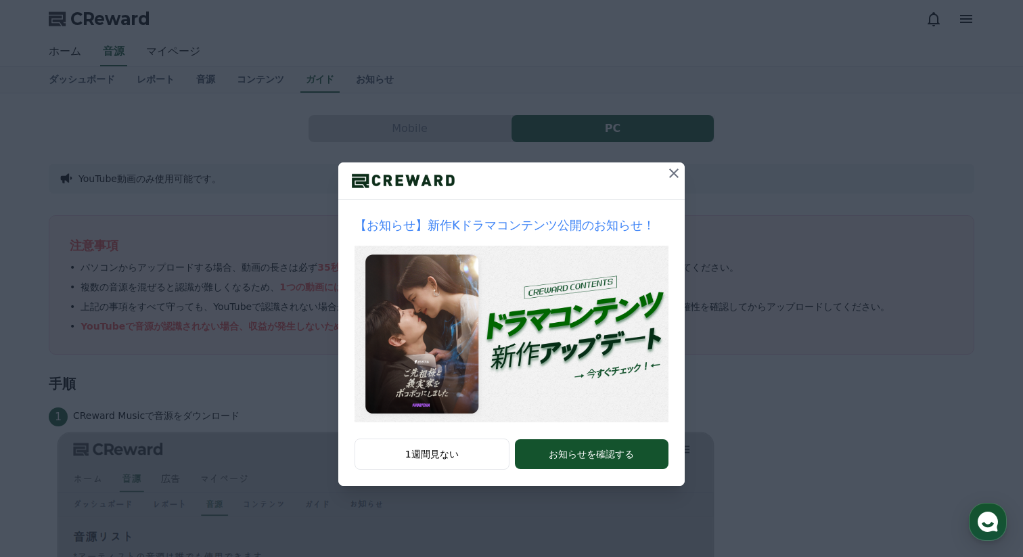
click at [669, 177] on icon at bounding box center [673, 172] width 9 height 9
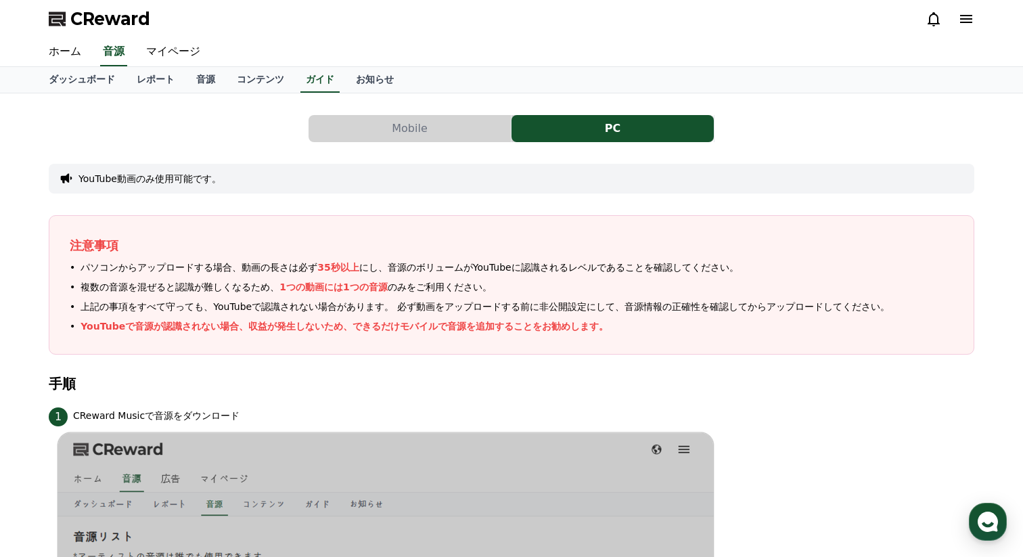
click at [416, 135] on button "Mobile" at bounding box center [409, 128] width 202 height 27
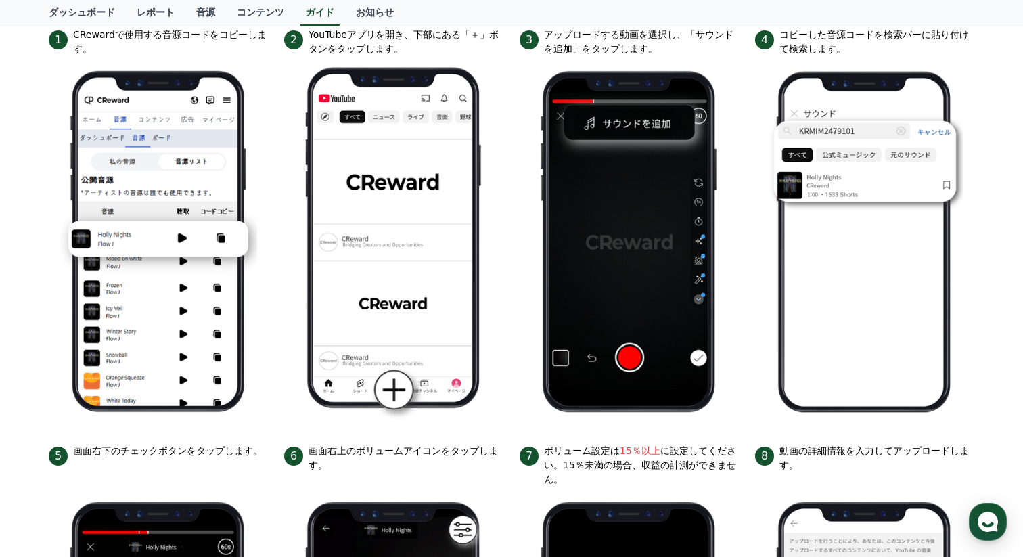
scroll to position [221, 0]
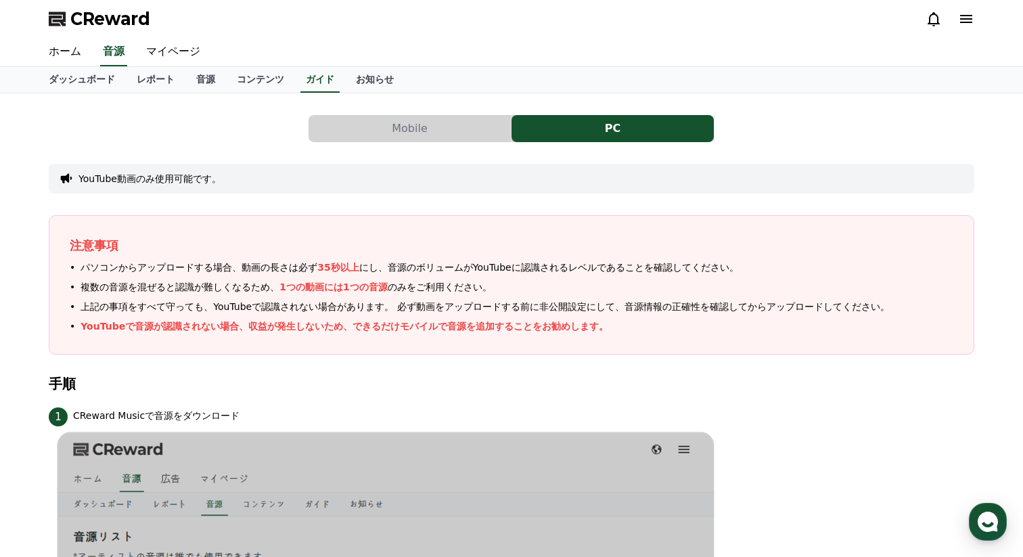
click at [440, 124] on button "Mobile" at bounding box center [409, 128] width 202 height 27
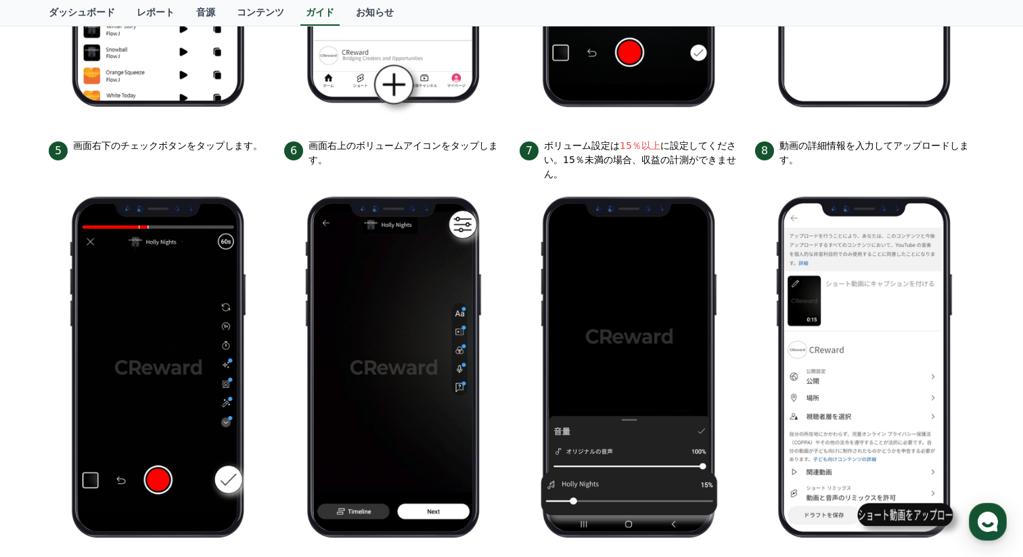
scroll to position [545, 0]
